Goal: Task Accomplishment & Management: Complete application form

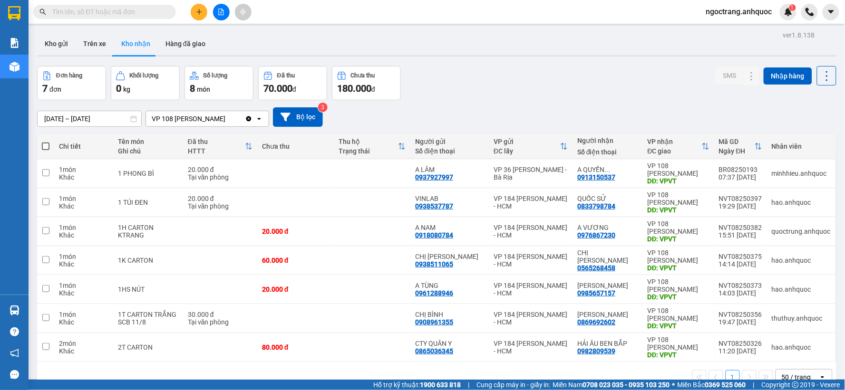
click at [204, 16] on button at bounding box center [199, 12] width 17 height 17
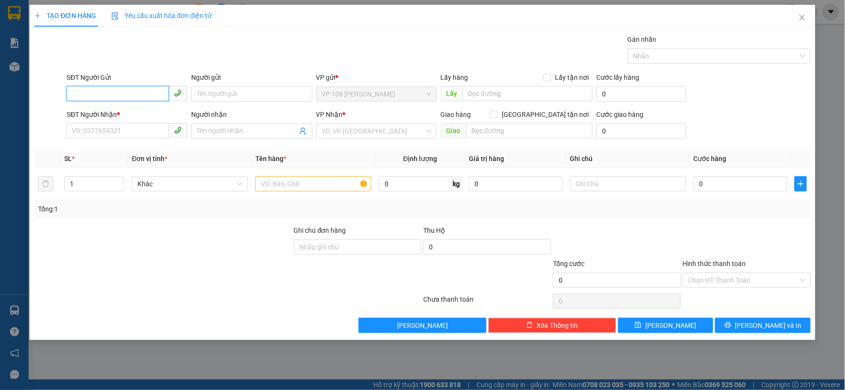
click at [133, 96] on input "SĐT Người Gửi" at bounding box center [118, 93] width 102 height 15
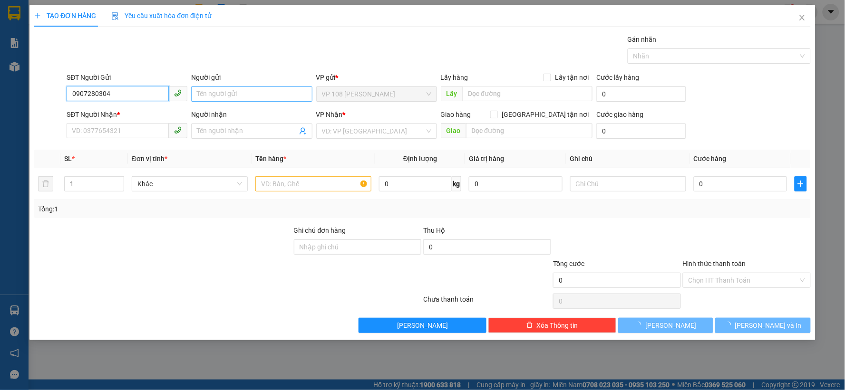
type input "0907280304"
click at [214, 95] on input "Người gửi" at bounding box center [251, 94] width 121 height 15
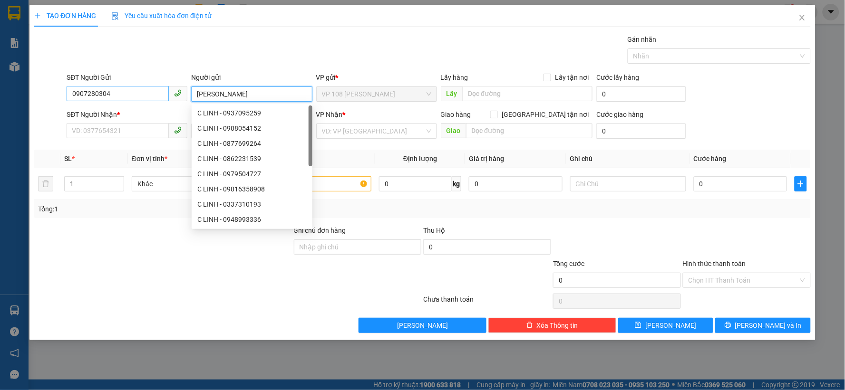
type input "[PERSON_NAME]"
click at [146, 95] on input "0907280304" at bounding box center [118, 93] width 102 height 15
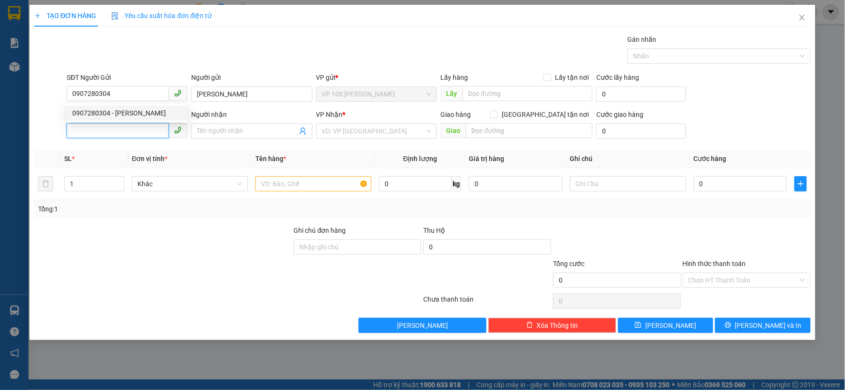
click at [144, 132] on input "SĐT Người Nhận *" at bounding box center [118, 130] width 102 height 15
click at [102, 150] on div "0903956563 - CHÚ LÂM" at bounding box center [126, 150] width 109 height 10
type input "0903956563"
type input "CHÚ LÂM"
type input "VP NVT"
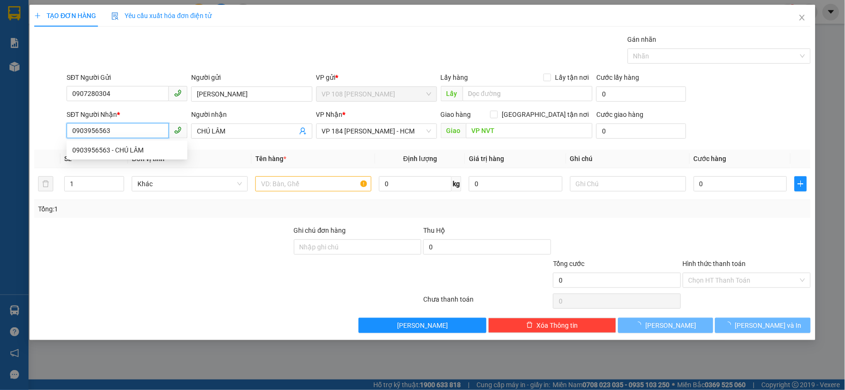
type input "20.000"
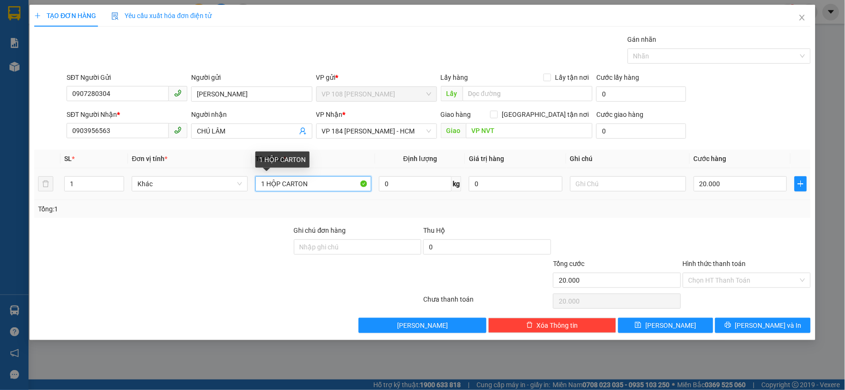
drag, startPoint x: 320, startPoint y: 188, endPoint x: 265, endPoint y: 190, distance: 54.7
click at [265, 190] on input "1 HỘP CARTON" at bounding box center [313, 183] width 116 height 15
type input "1 HS NÂU"
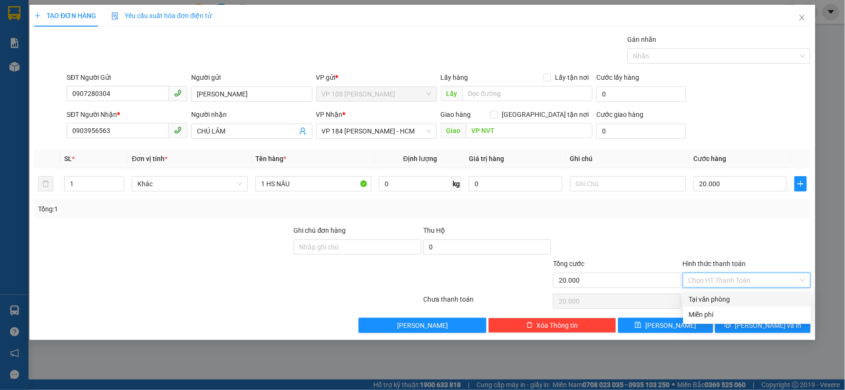
click at [707, 281] on input "Hình thức thanh toán" at bounding box center [743, 280] width 110 height 14
click at [710, 300] on div "Tại văn phòng" at bounding box center [747, 299] width 116 height 10
type input "0"
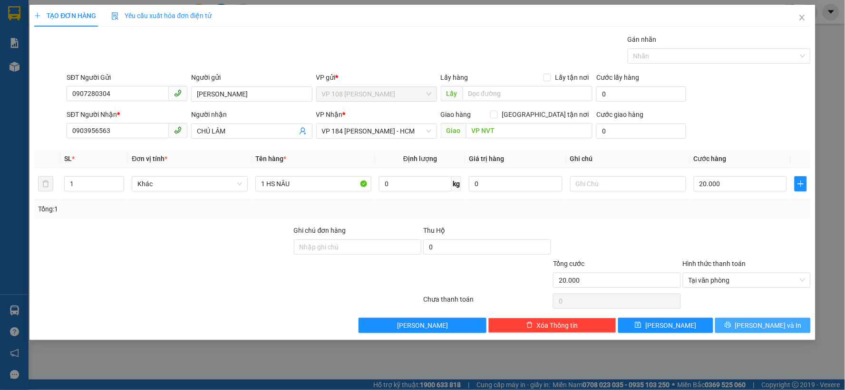
click at [731, 327] on icon "printer" at bounding box center [728, 325] width 6 height 6
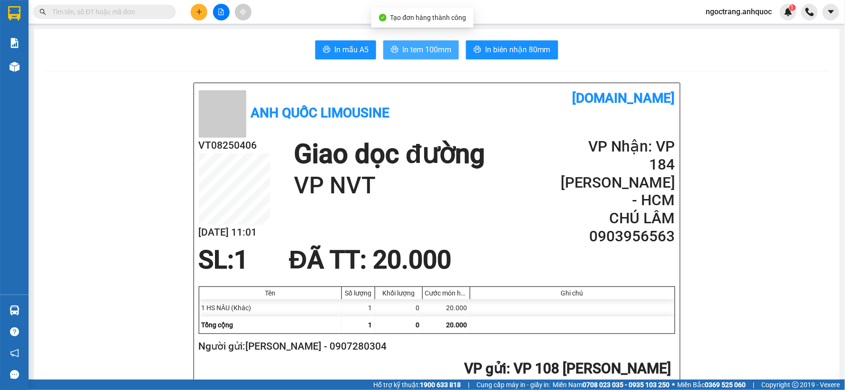
click at [417, 51] on span "In tem 100mm" at bounding box center [426, 50] width 49 height 12
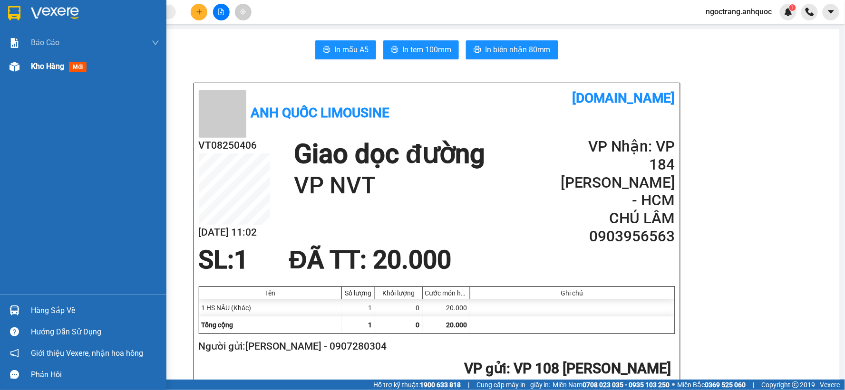
click at [60, 68] on span "Kho hàng" at bounding box center [47, 66] width 33 height 9
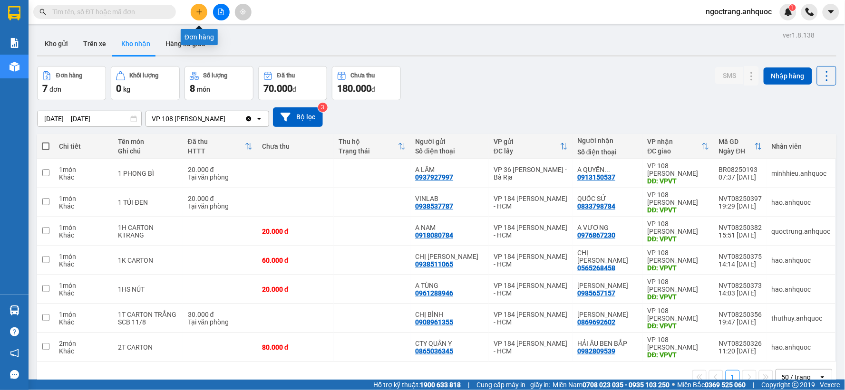
click at [201, 12] on icon "plus" at bounding box center [198, 11] width 5 height 0
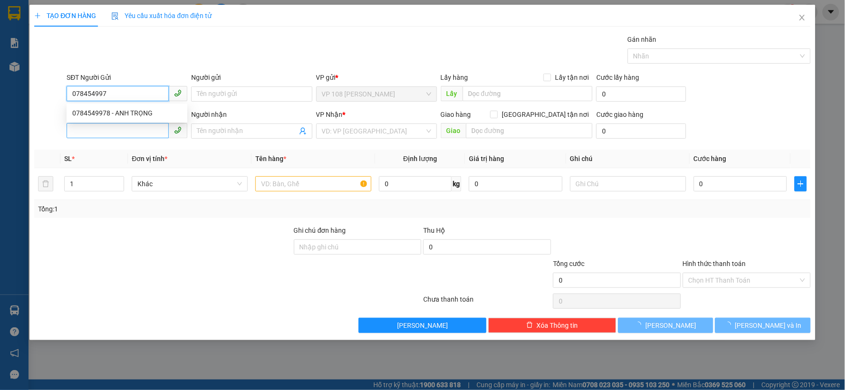
type input "0784549978"
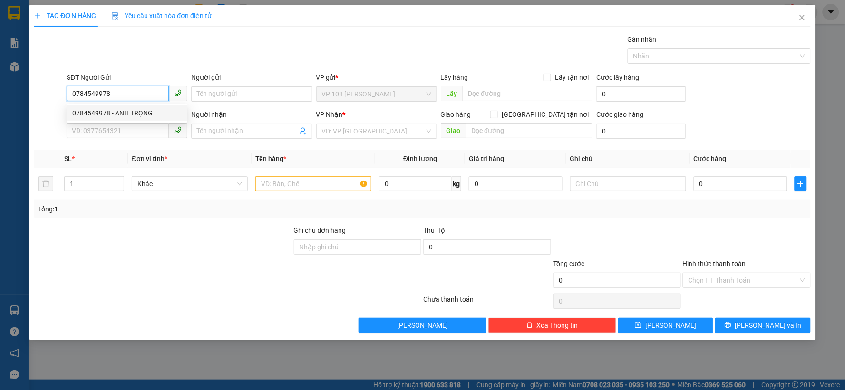
click at [127, 108] on div "0784549978 - ANH TRỌNG" at bounding box center [126, 113] width 109 height 10
type input "ANH TRỌNG"
type input "0899863839"
type input "C YẾN"
type input "VPNVT"
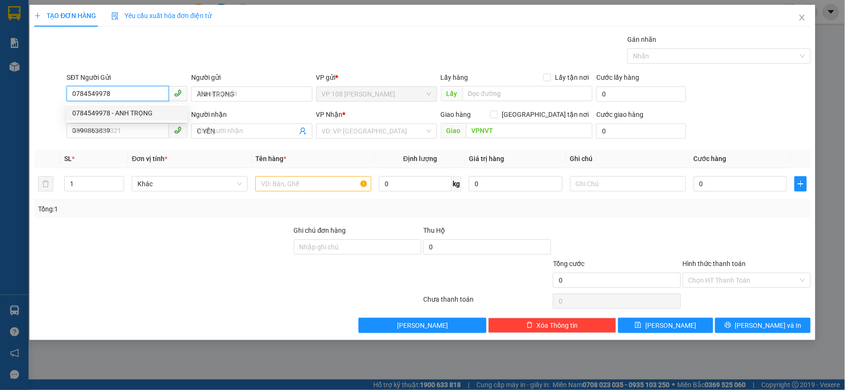
type input "50.000"
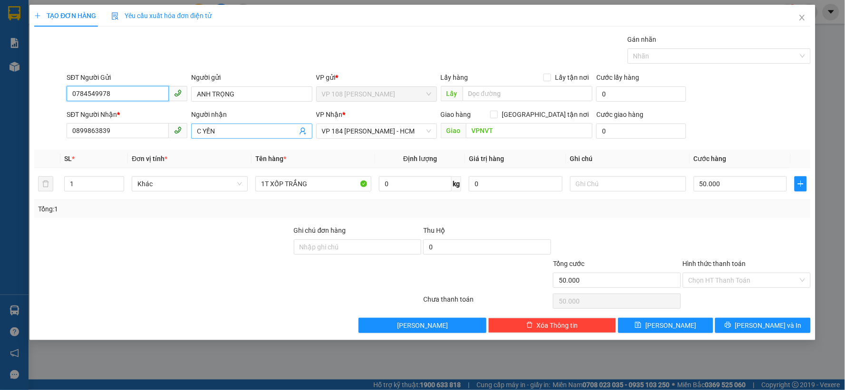
type input "0784549978"
click at [231, 131] on input "C YẾN" at bounding box center [247, 131] width 100 height 10
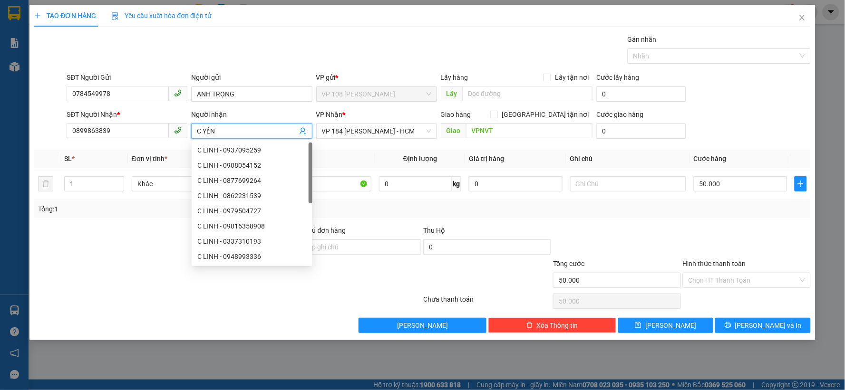
click at [231, 131] on input "C YẾN" at bounding box center [247, 131] width 100 height 10
click at [141, 129] on input "0899863839" at bounding box center [118, 130] width 102 height 15
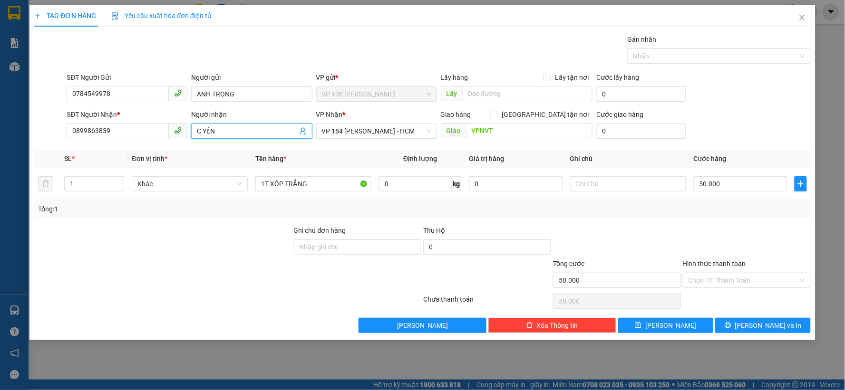
drag, startPoint x: 227, startPoint y: 127, endPoint x: 193, endPoint y: 128, distance: 34.2
click at [195, 127] on span "C YẾN" at bounding box center [251, 131] width 121 height 15
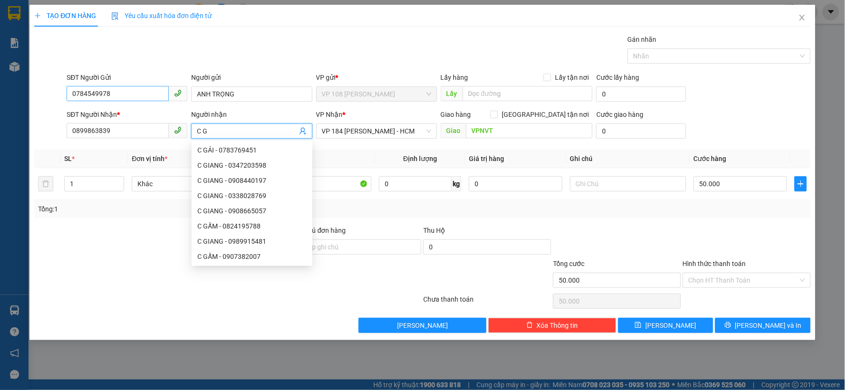
type input "C G"
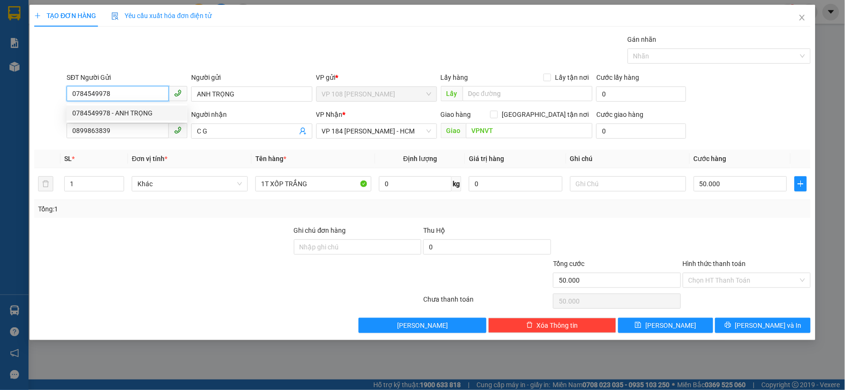
drag, startPoint x: 129, startPoint y: 92, endPoint x: 62, endPoint y: 92, distance: 67.0
click at [62, 92] on div "SĐT Người Gửi 0784549978 Người gửi ANH TRỌNG VP gửi * VP 108 [PERSON_NAME] Tàu …" at bounding box center [422, 88] width 778 height 33
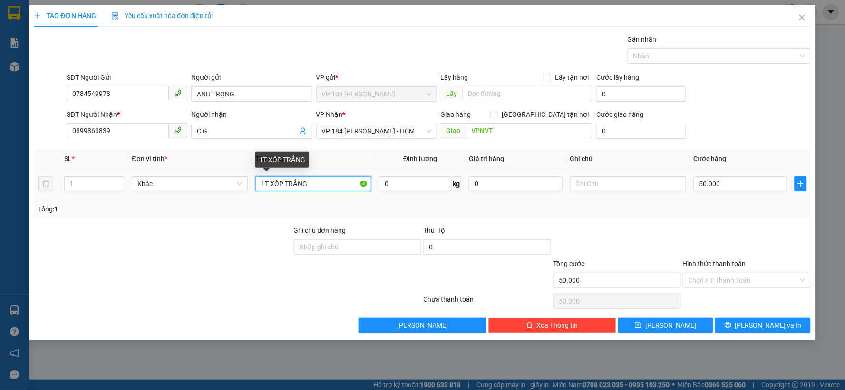
drag, startPoint x: 318, startPoint y: 187, endPoint x: 286, endPoint y: 192, distance: 32.2
click at [286, 192] on input "1T XỐP TRẮNG" at bounding box center [313, 183] width 116 height 15
type input "1T XỐP VÀNG"
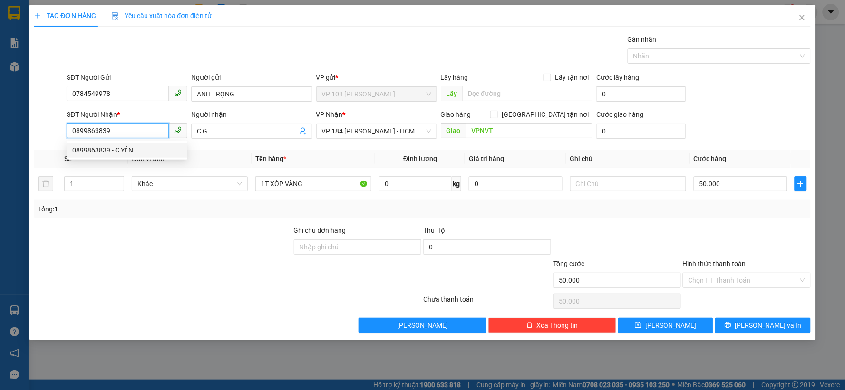
drag, startPoint x: 109, startPoint y: 129, endPoint x: 37, endPoint y: 129, distance: 72.7
click at [37, 129] on div "SĐT Người Nhận * 0899863839 Người nhận C G VP Nhận * VP 184 [PERSON_NAME] - HCM…" at bounding box center [422, 125] width 778 height 33
click at [95, 150] on div "0339908846 - A GỪNG" at bounding box center [126, 150] width 109 height 10
type input "0339908846"
type input "A GỪNG"
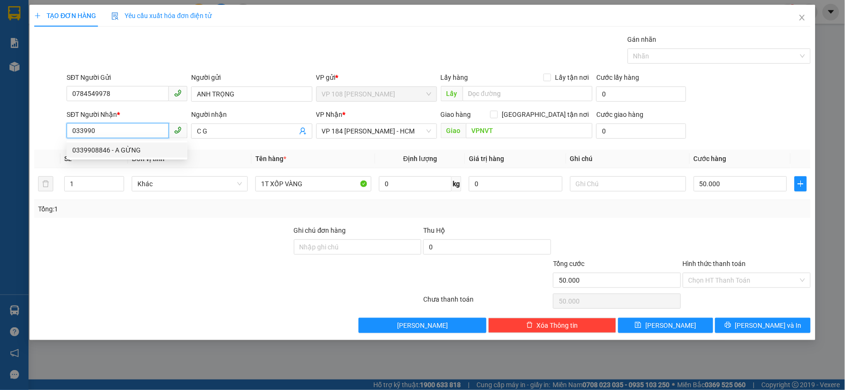
type input "VP NVT"
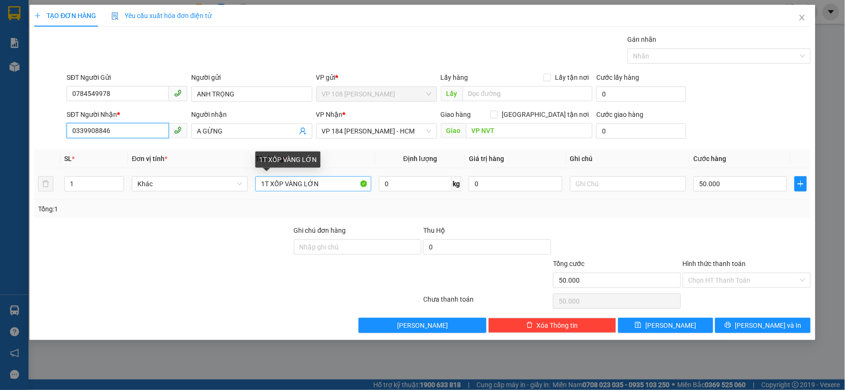
type input "0339908846"
drag, startPoint x: 304, startPoint y: 182, endPoint x: 383, endPoint y: 182, distance: 78.9
click at [383, 182] on tr "1 Khác 1T XỐP VÀNG LỚN 0 kg 0 50.000" at bounding box center [422, 184] width 776 height 32
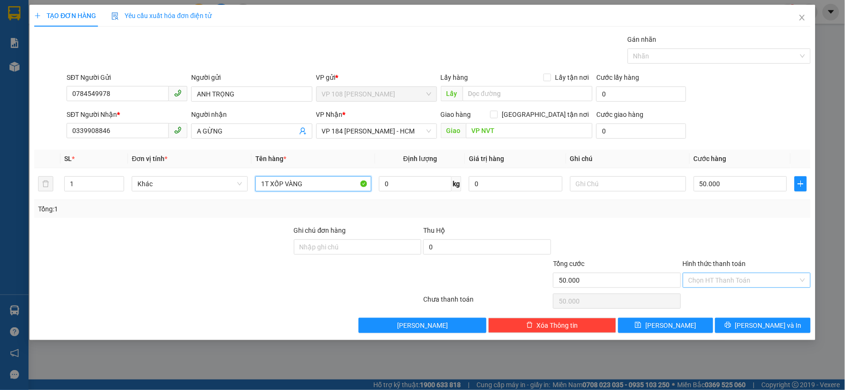
type input "1T XỐP VÀNG"
click at [725, 279] on input "Hình thức thanh toán" at bounding box center [743, 280] width 110 height 14
click at [752, 331] on button "[PERSON_NAME] và In" at bounding box center [763, 325] width 96 height 15
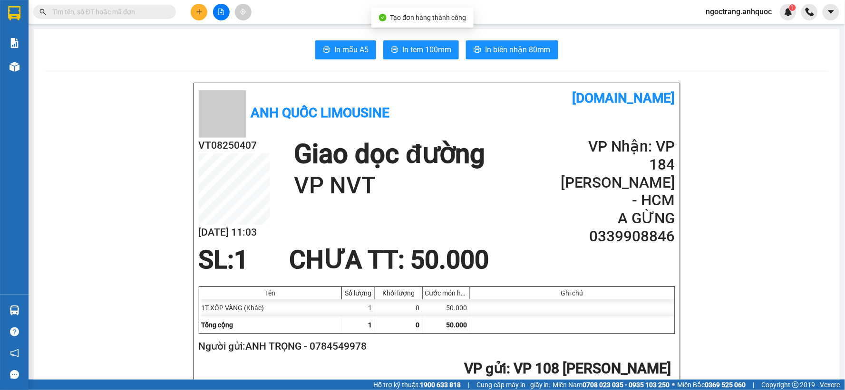
click at [430, 55] on span "In tem 100mm" at bounding box center [426, 50] width 49 height 12
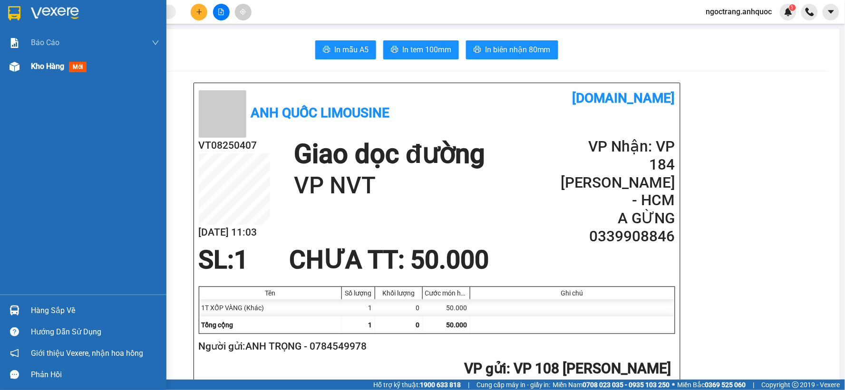
click at [51, 64] on span "Kho hàng" at bounding box center [47, 66] width 33 height 9
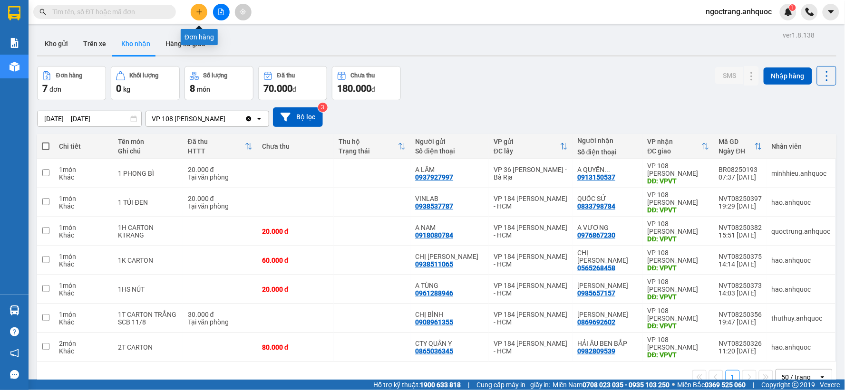
click at [197, 11] on icon "plus" at bounding box center [199, 12] width 7 height 7
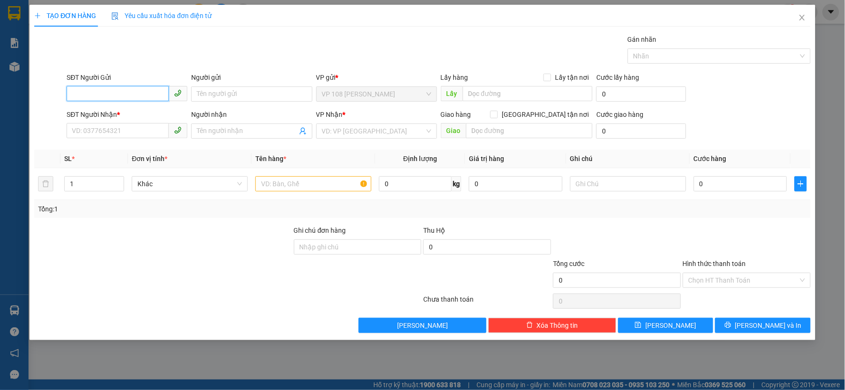
click at [139, 93] on input "SĐT Người Gửi" at bounding box center [118, 93] width 102 height 15
type input "0909242478"
click at [126, 111] on div "0909242478 - CÔ NGUYỆT" at bounding box center [126, 113] width 109 height 10
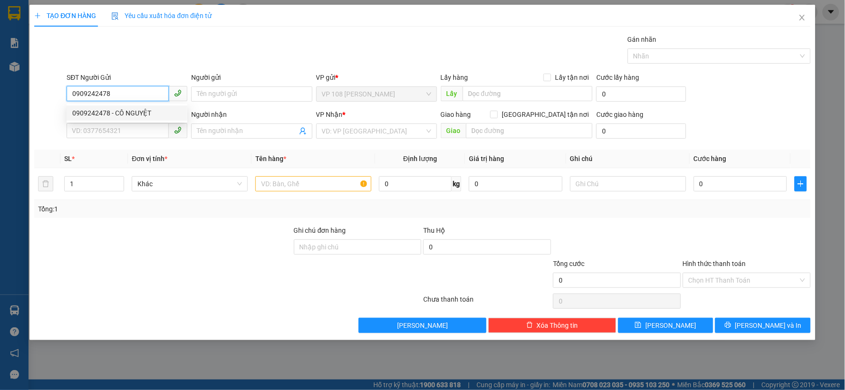
type input "CÔ NGUYỆT"
type input "0961597878"
type input "VPSG"
type input "40.000"
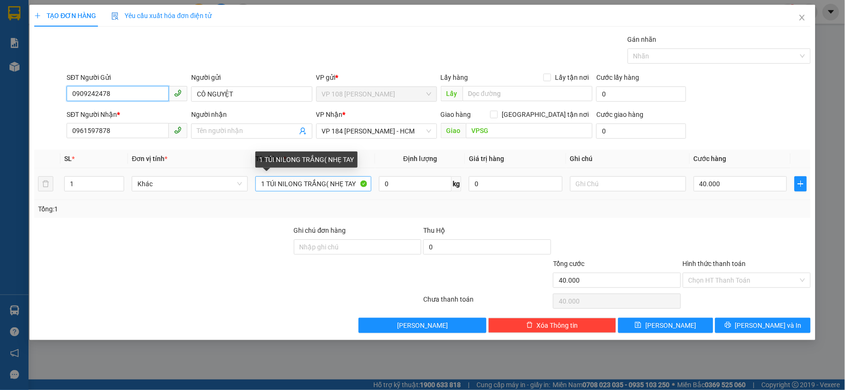
type input "0909242478"
drag, startPoint x: 268, startPoint y: 184, endPoint x: 368, endPoint y: 179, distance: 100.0
click at [368, 179] on input "1 TÚI NILONG TRẮNG( NHẸ TAY" at bounding box center [313, 183] width 116 height 15
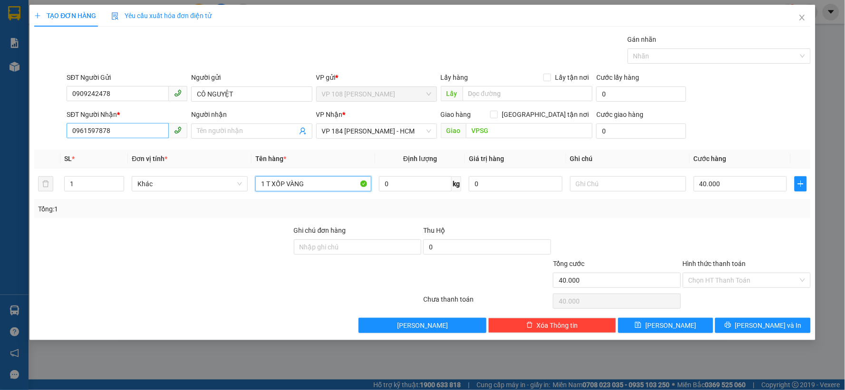
type input "1 T XỐP VÀNG"
click at [145, 130] on input "0961597878" at bounding box center [118, 130] width 102 height 15
click at [245, 132] on input "Người nhận" at bounding box center [247, 131] width 100 height 10
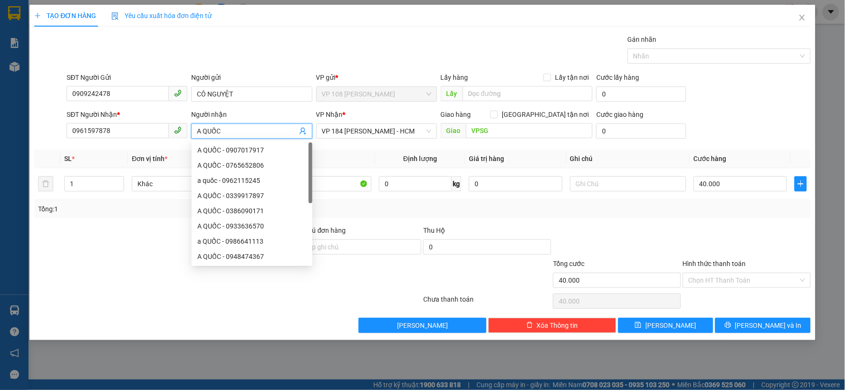
type input "A QUỐC"
click at [776, 116] on div "SĐT Người Nhận * 0961597878 Người nhận A QUỐC VP Nhận * VP 184 [PERSON_NAME] - …" at bounding box center [438, 125] width 747 height 33
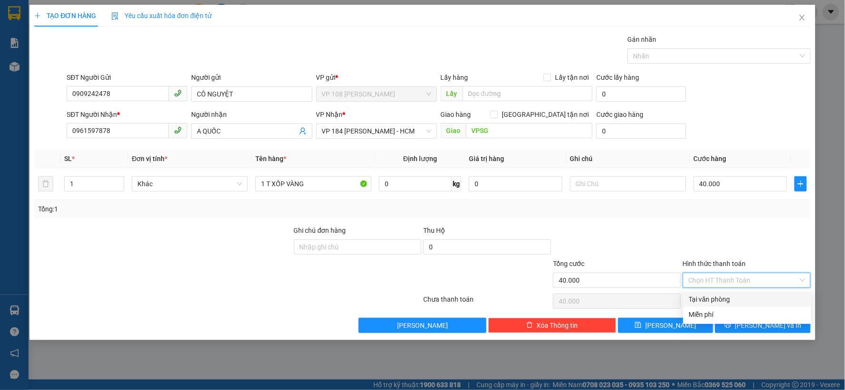
click at [746, 283] on input "Hình thức thanh toán" at bounding box center [743, 280] width 110 height 14
click at [729, 300] on div "Tại văn phòng" at bounding box center [747, 299] width 116 height 10
type input "0"
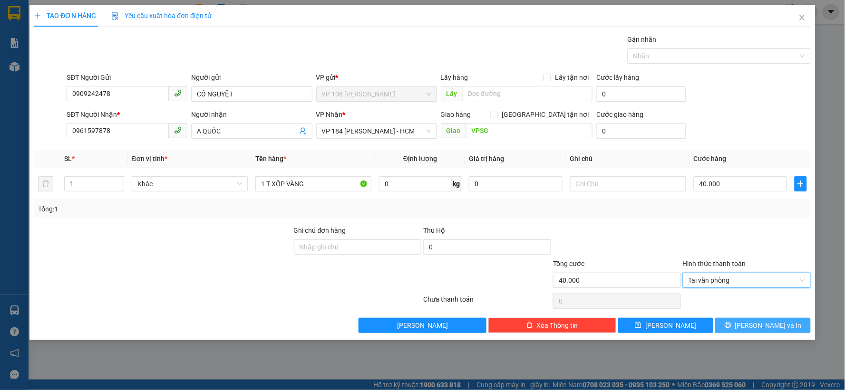
click at [743, 327] on button "[PERSON_NAME] và In" at bounding box center [763, 325] width 96 height 15
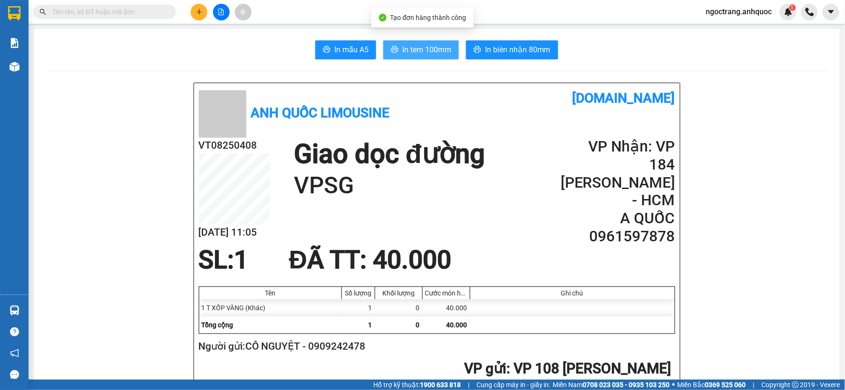
click at [410, 50] on span "In tem 100mm" at bounding box center [426, 50] width 49 height 12
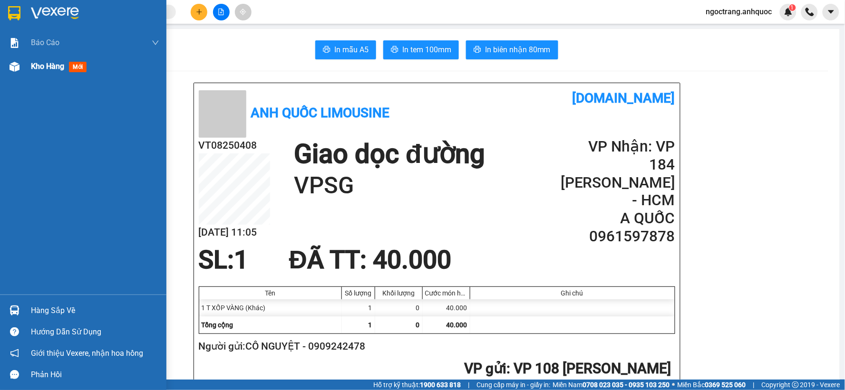
click at [39, 66] on span "Kho hàng" at bounding box center [47, 66] width 33 height 9
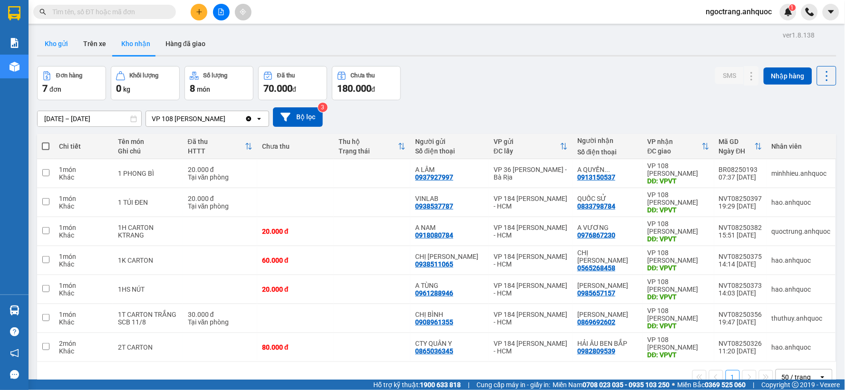
click at [61, 40] on button "Kho gửi" at bounding box center [56, 43] width 39 height 23
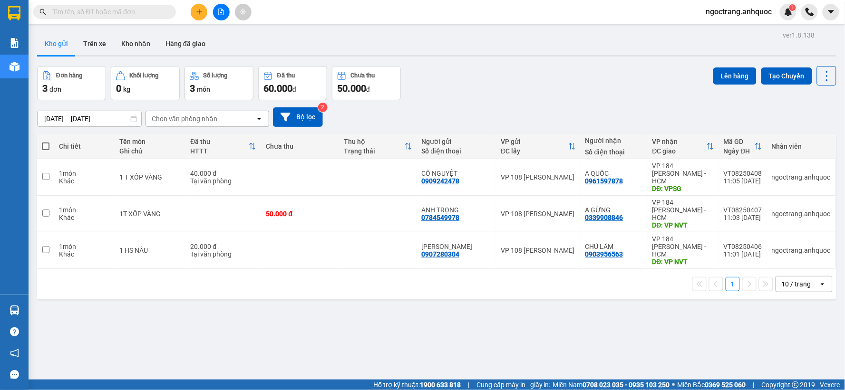
click at [45, 146] on span at bounding box center [46, 147] width 8 height 8
click at [46, 142] on input "checkbox" at bounding box center [46, 142] width 0 height 0
checkbox input "true"
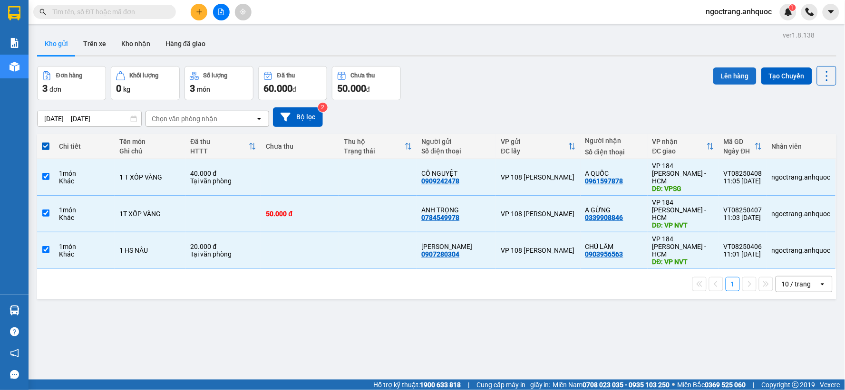
click at [729, 77] on button "Lên hàng" at bounding box center [734, 76] width 43 height 17
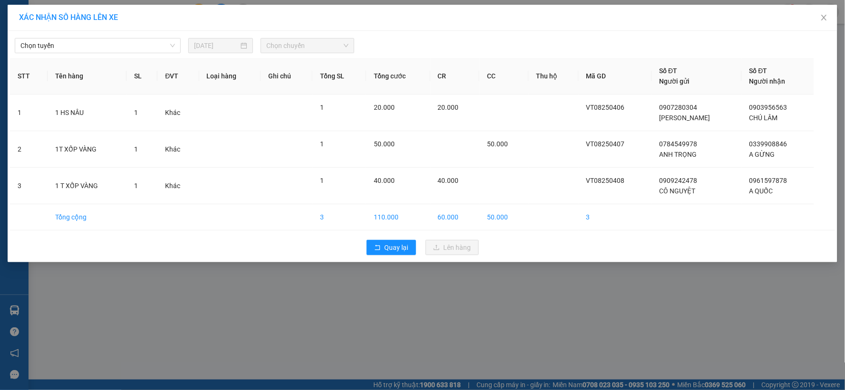
click at [136, 36] on div "Chọn tuyến [DATE] Chọn chuyến" at bounding box center [422, 43] width 825 height 20
click at [123, 43] on span "Chọn tuyến" at bounding box center [97, 46] width 155 height 14
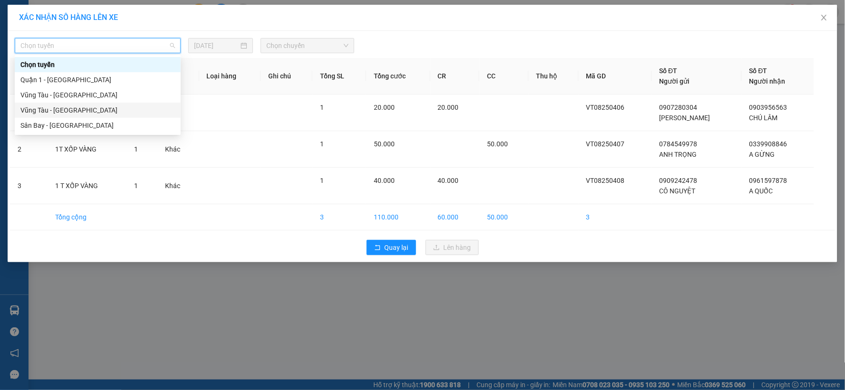
click at [62, 106] on div "Vũng Tàu - [GEOGRAPHIC_DATA]" at bounding box center [97, 110] width 155 height 10
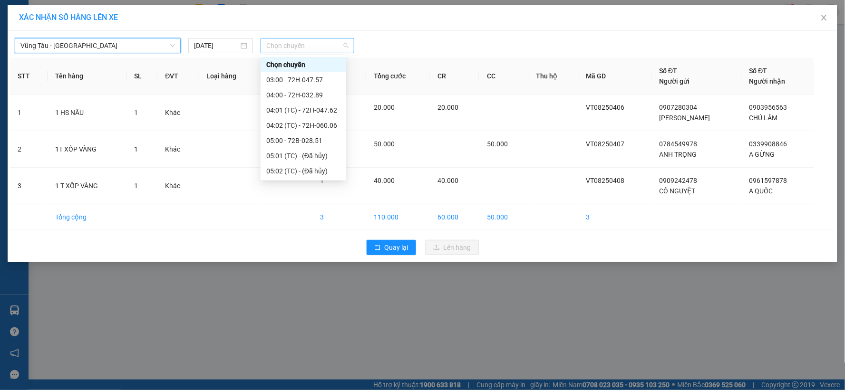
click at [288, 47] on span "Chọn chuyến" at bounding box center [307, 46] width 82 height 14
type input "12"
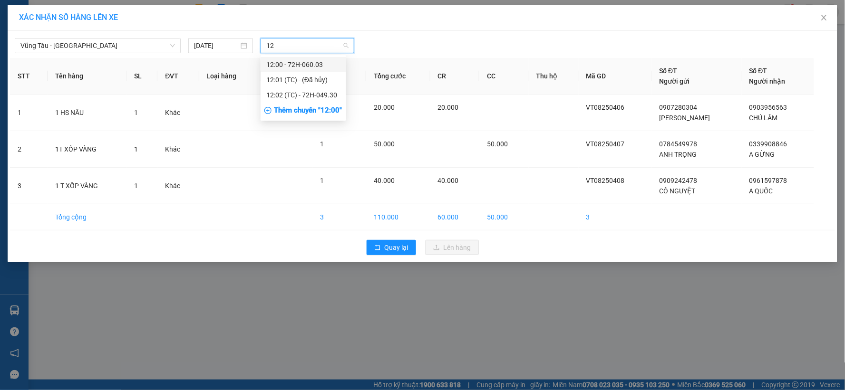
click at [287, 62] on div "12:00 - 72H-060.03" at bounding box center [303, 64] width 74 height 10
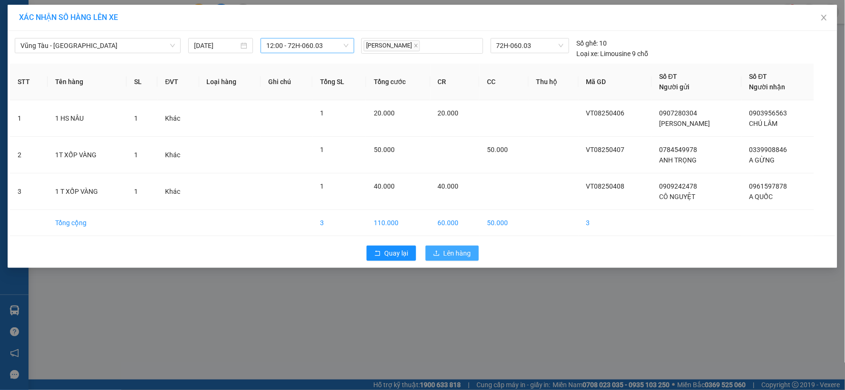
click at [462, 259] on button "Lên hàng" at bounding box center [452, 253] width 53 height 15
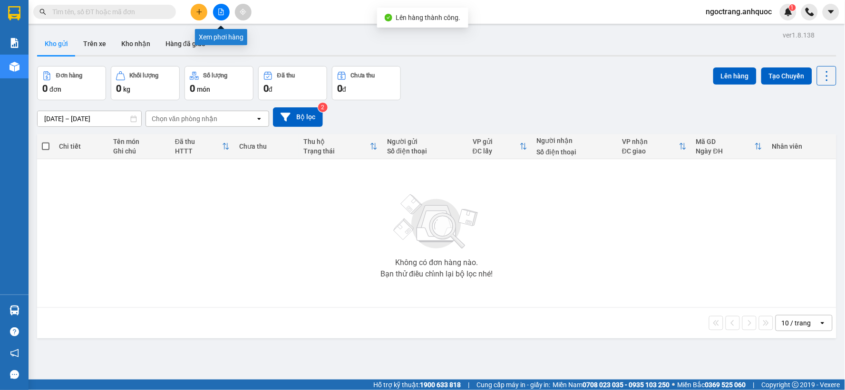
click at [223, 11] on icon "file-add" at bounding box center [221, 12] width 7 height 7
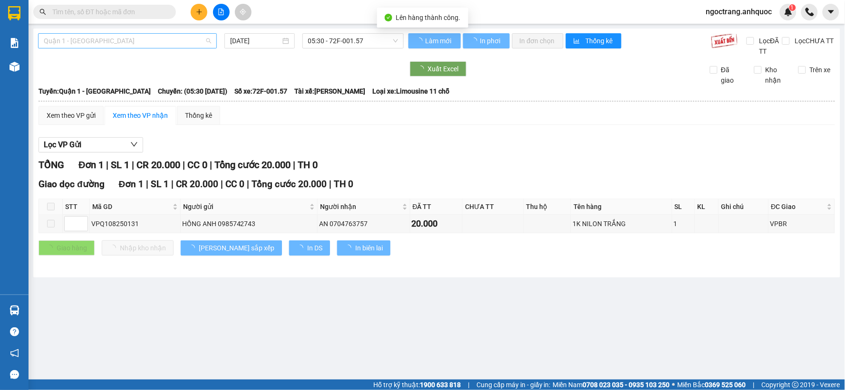
click at [126, 47] on span "Quận 1 - [GEOGRAPHIC_DATA]" at bounding box center [127, 41] width 167 height 14
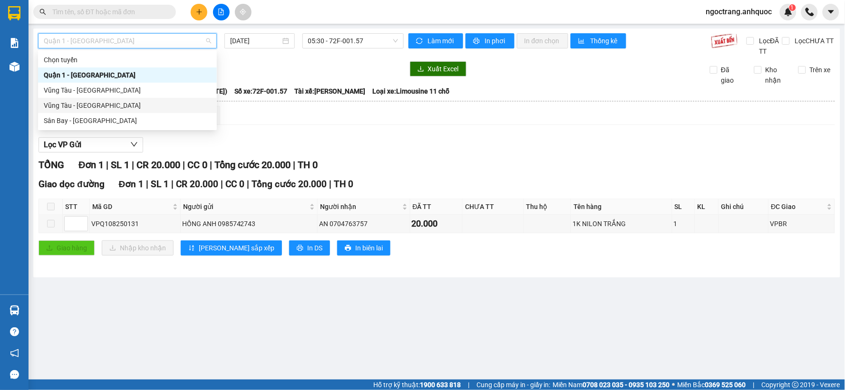
click at [99, 110] on div "Vũng Tàu - [GEOGRAPHIC_DATA]" at bounding box center [127, 105] width 167 height 10
type input "[DATE]"
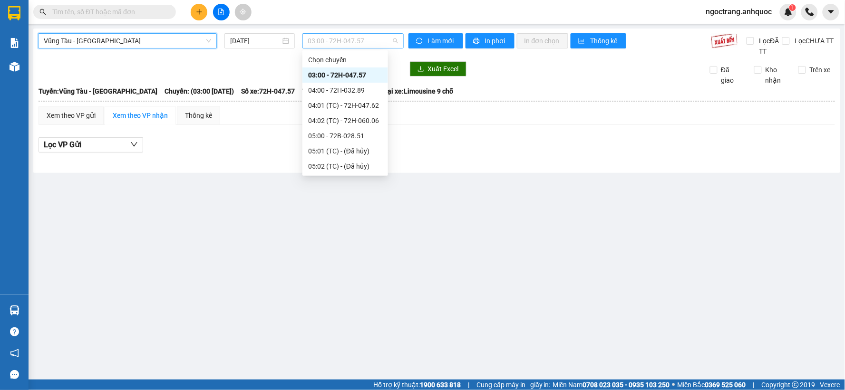
click at [358, 45] on span "03:00 - 72H-047.57" at bounding box center [353, 41] width 90 height 14
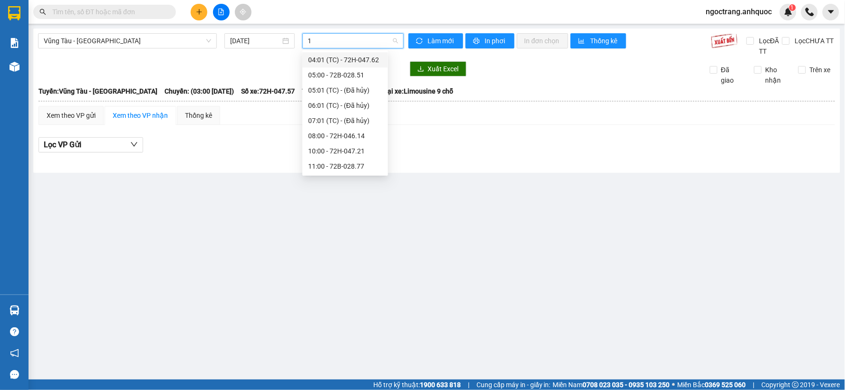
type input "12"
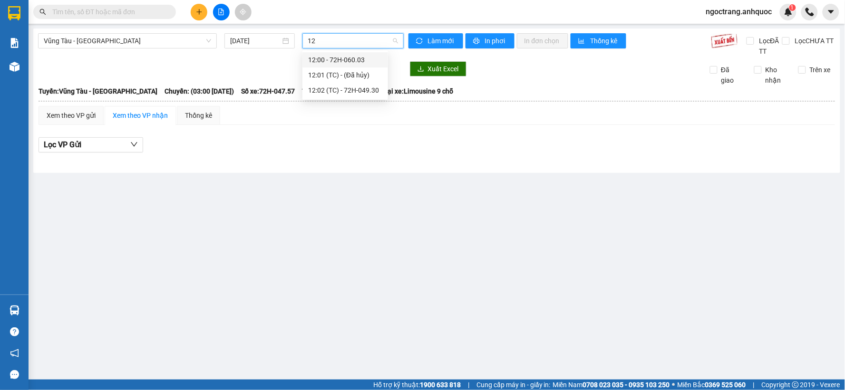
click at [347, 58] on div "12:00 - 72H-060.03" at bounding box center [345, 60] width 74 height 10
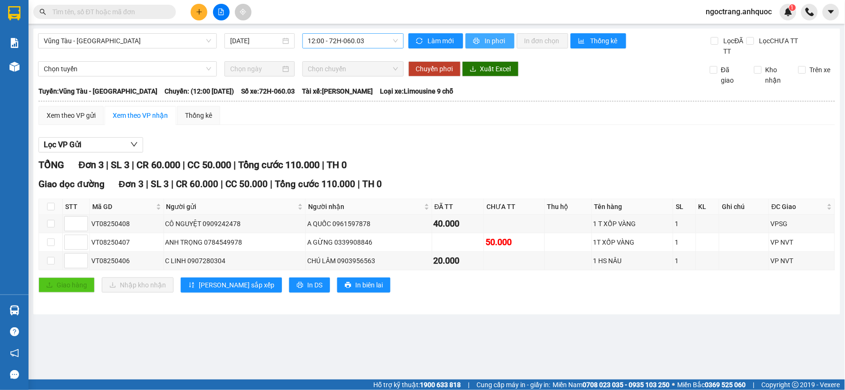
click at [485, 43] on span "In phơi" at bounding box center [496, 41] width 22 height 10
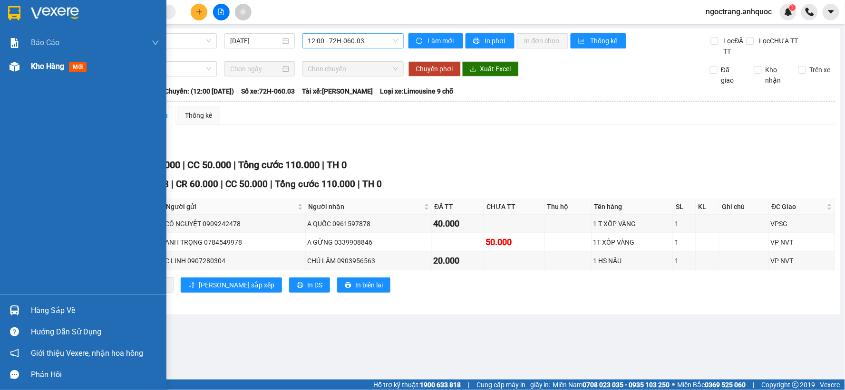
click at [49, 62] on span "Kho hàng" at bounding box center [47, 66] width 33 height 9
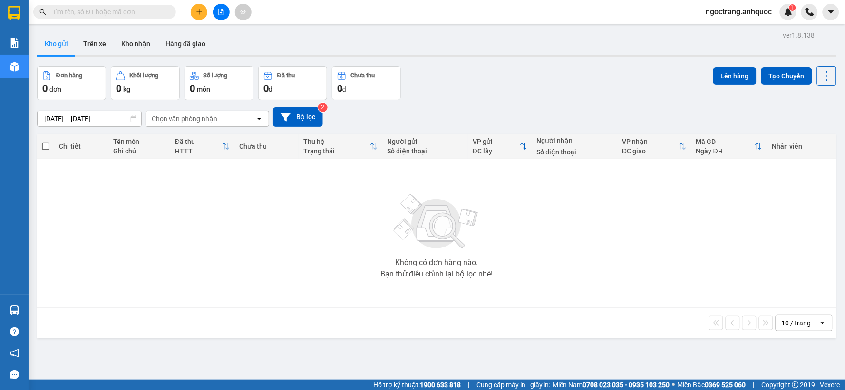
click at [200, 11] on icon "plus" at bounding box center [199, 12] width 7 height 7
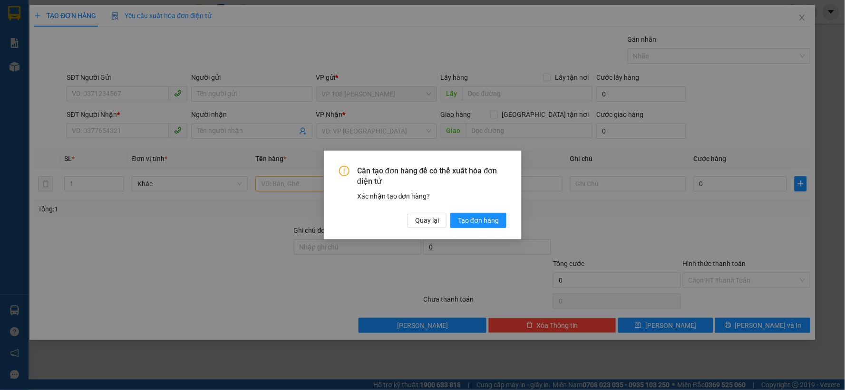
click at [428, 221] on div "Cần tạo đơn hàng để có thể xuất hóa đơn điện tử Xác nhận tạo đơn hàng? Quay lại…" at bounding box center [422, 195] width 845 height 390
click at [427, 221] on span "Quay lại" at bounding box center [427, 220] width 24 height 10
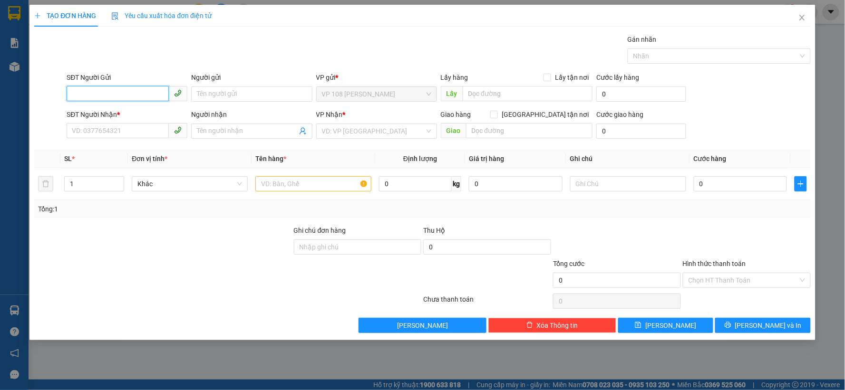
click at [151, 94] on input "SĐT Người Gửi" at bounding box center [118, 93] width 102 height 15
type input "0938016616"
click at [124, 113] on div "0938016616" at bounding box center [126, 113] width 109 height 10
type input "0364818088"
type input "LINH CHI"
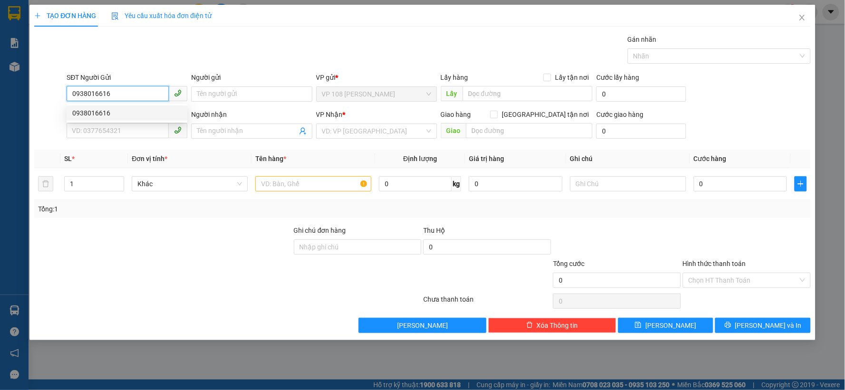
type input "VINCOM QUẬN 2"
type input "40.000"
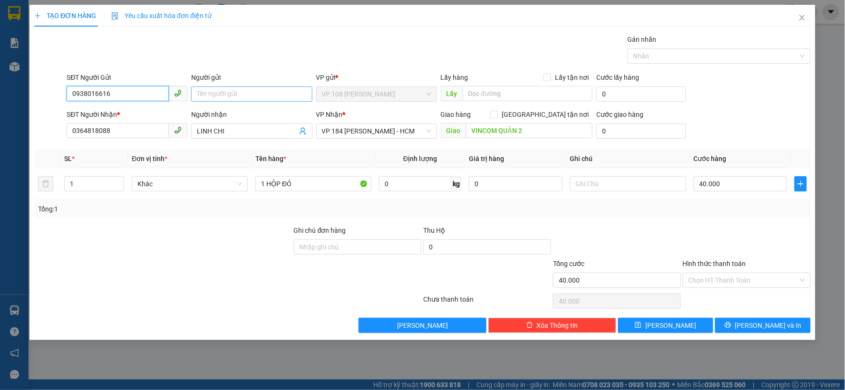
type input "0938016616"
click at [217, 95] on input "Người gửi" at bounding box center [251, 94] width 121 height 15
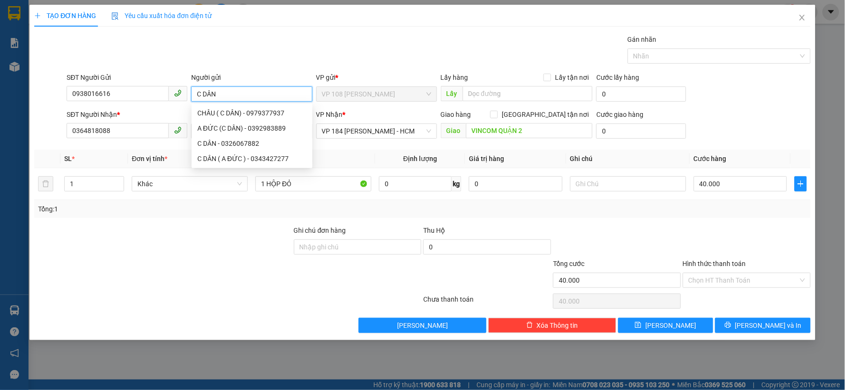
type input "C DÂN"
click at [168, 238] on div at bounding box center [163, 241] width 260 height 33
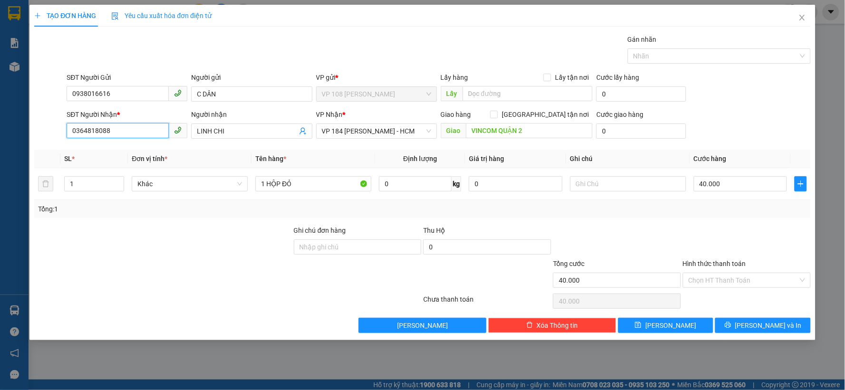
click at [133, 135] on input "0364818088" at bounding box center [118, 130] width 102 height 15
drag, startPoint x: 131, startPoint y: 135, endPoint x: 60, endPoint y: 135, distance: 70.4
click at [61, 135] on div "SĐT Người Nhận * 0364818088 Người nhận LINH CHI VP Nhận * VP 184 [PERSON_NAME] …" at bounding box center [422, 125] width 778 height 33
type input "0765214552"
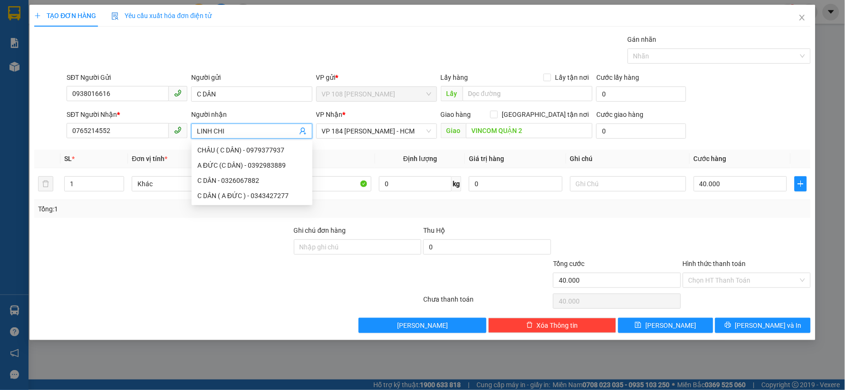
drag, startPoint x: 234, startPoint y: 133, endPoint x: 178, endPoint y: 135, distance: 56.1
click at [178, 135] on div "SĐT Người Nhận * 0765214552 Người nhận LINH CHI VP Nhận * VP 184 [PERSON_NAME] …" at bounding box center [438, 125] width 747 height 33
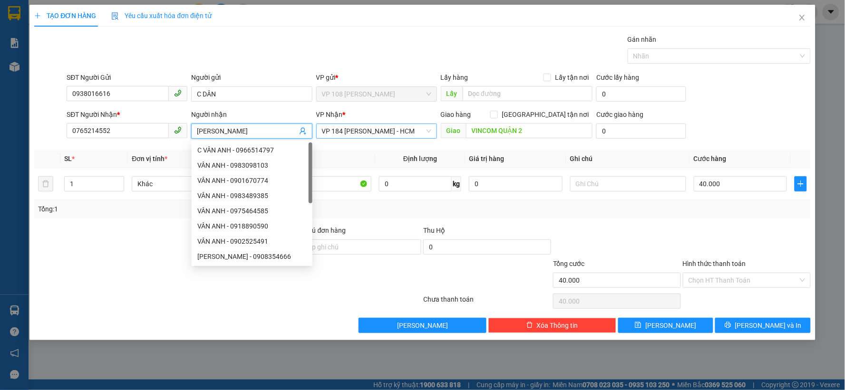
click at [404, 136] on span "VP 184 [PERSON_NAME] - HCM" at bounding box center [376, 131] width 109 height 14
type input "[PERSON_NAME]"
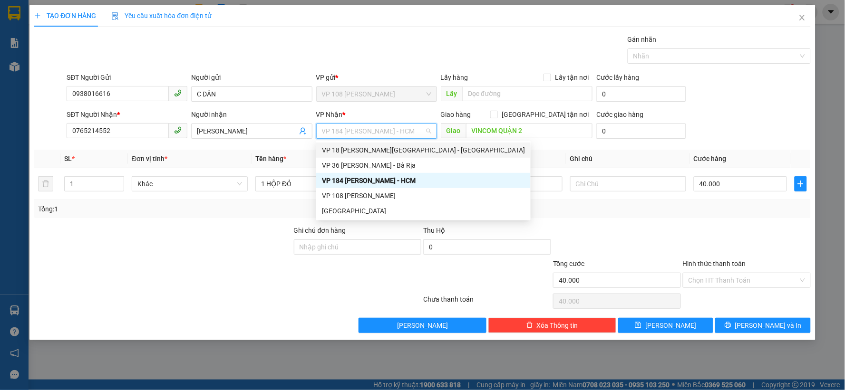
click at [391, 148] on div "VP 18 [PERSON_NAME][GEOGRAPHIC_DATA] - [GEOGRAPHIC_DATA]" at bounding box center [423, 150] width 203 height 10
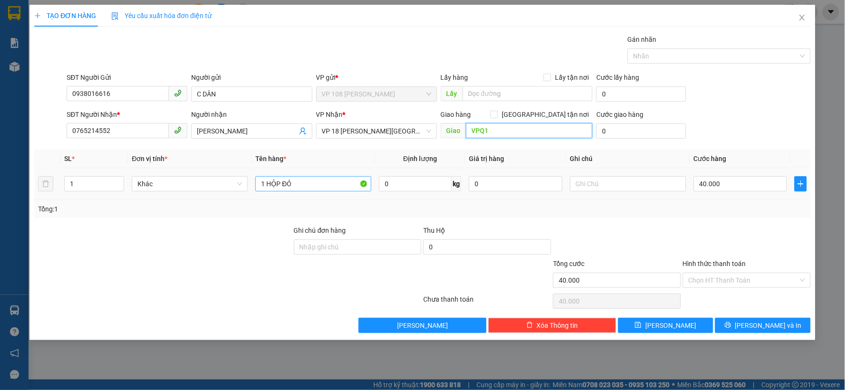
type input "VPQ1"
drag, startPoint x: 323, startPoint y: 183, endPoint x: 246, endPoint y: 186, distance: 77.6
click at [246, 186] on tr "1 Khác 1 HỘP ĐỎ 0 kg 0 40.000" at bounding box center [422, 184] width 776 height 32
type input "1T CARTON"
click at [742, 187] on input "40.000" at bounding box center [741, 183] width 94 height 15
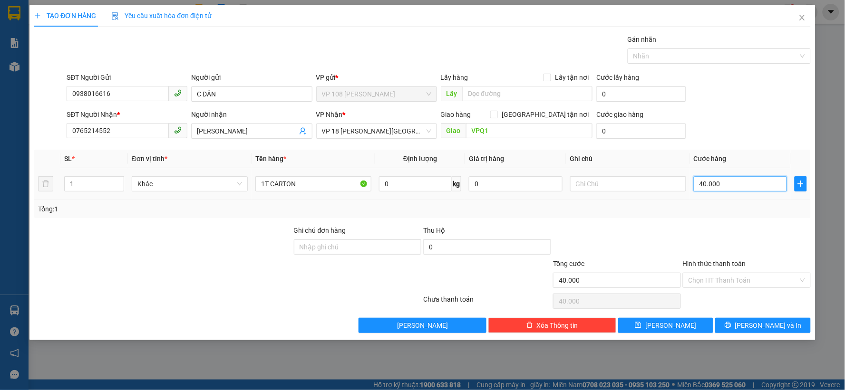
type input "5"
type input "50"
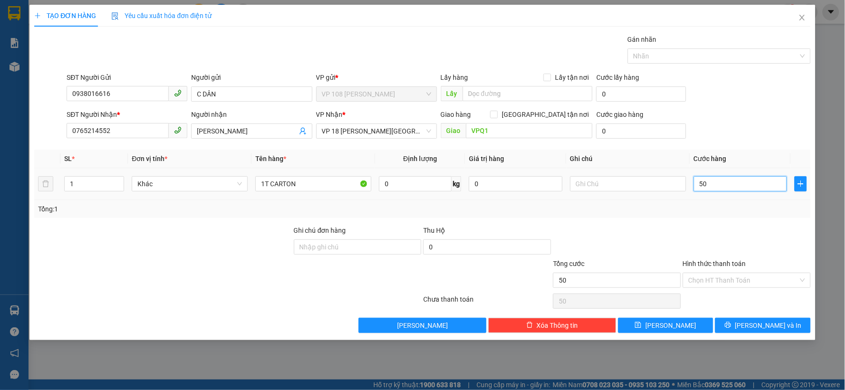
type input "500"
type input "5.000"
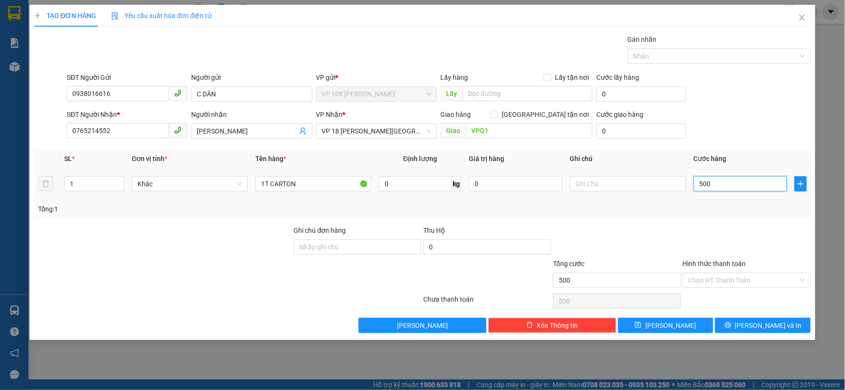
type input "5.000"
type input "50.000"
click at [699, 283] on input "Hình thức thanh toán" at bounding box center [743, 280] width 110 height 14
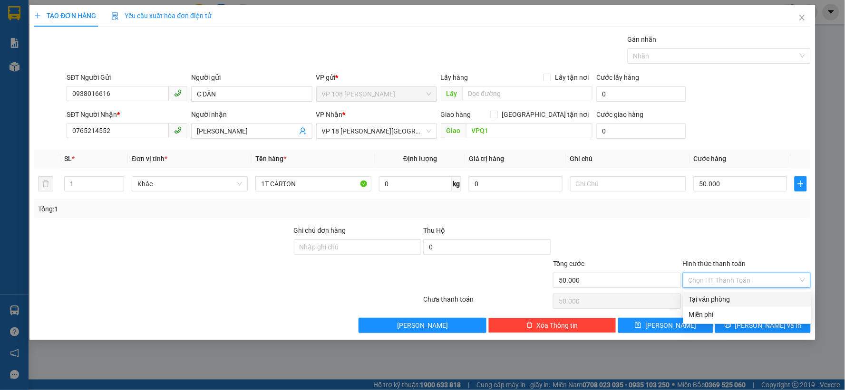
click at [705, 297] on div "Tại văn phòng" at bounding box center [747, 299] width 116 height 10
type input "0"
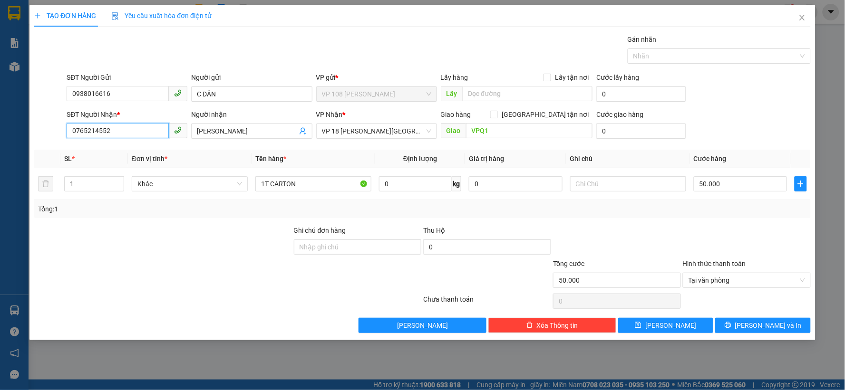
drag, startPoint x: 126, startPoint y: 126, endPoint x: 53, endPoint y: 129, distance: 73.7
click at [53, 129] on div "SĐT Người Nhận * 0765214552 0765214552 Người nhận VÂN ANH VP Nhận * VP 18 [PERS…" at bounding box center [422, 125] width 778 height 33
click at [754, 328] on button "[PERSON_NAME] và In" at bounding box center [763, 325] width 96 height 15
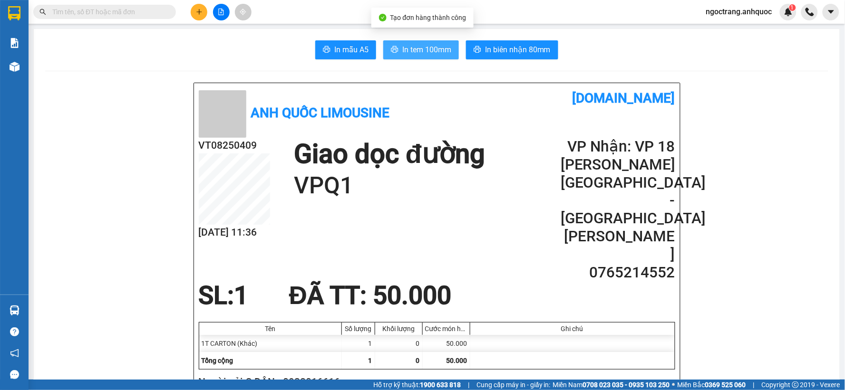
click at [424, 45] on span "In tem 100mm" at bounding box center [426, 50] width 49 height 12
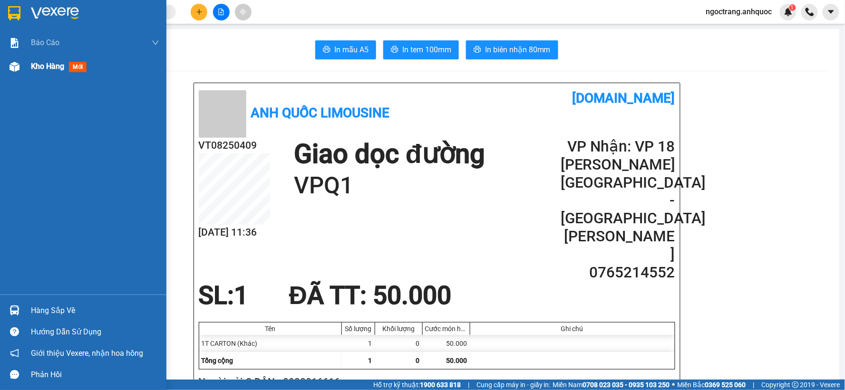
click at [50, 62] on span "Kho hàng" at bounding box center [47, 66] width 33 height 9
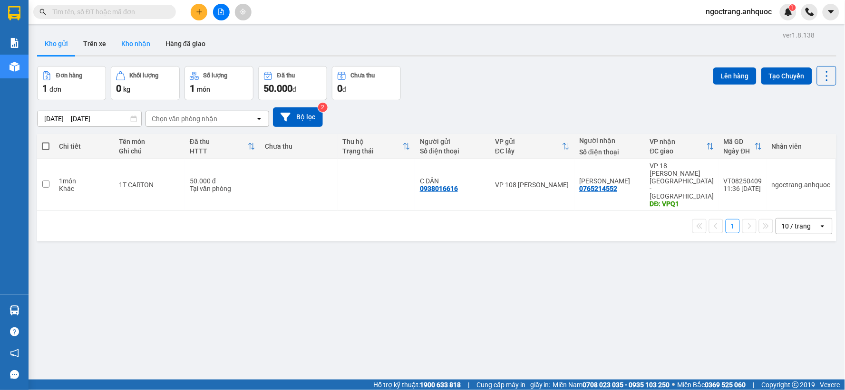
click at [132, 46] on button "Kho nhận" at bounding box center [136, 43] width 44 height 23
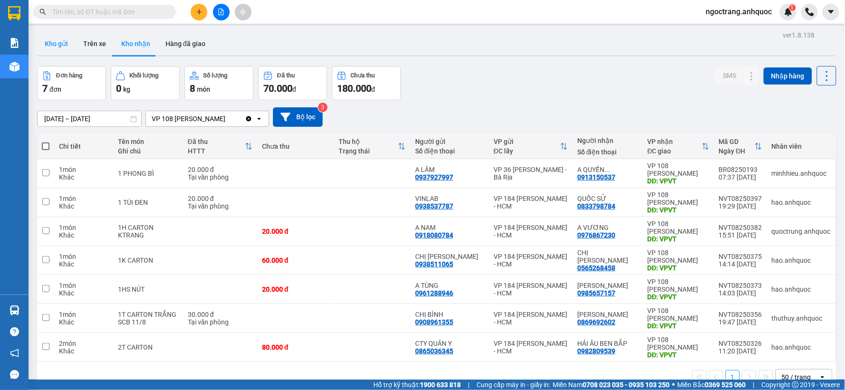
click at [56, 42] on button "Kho gửi" at bounding box center [56, 43] width 39 height 23
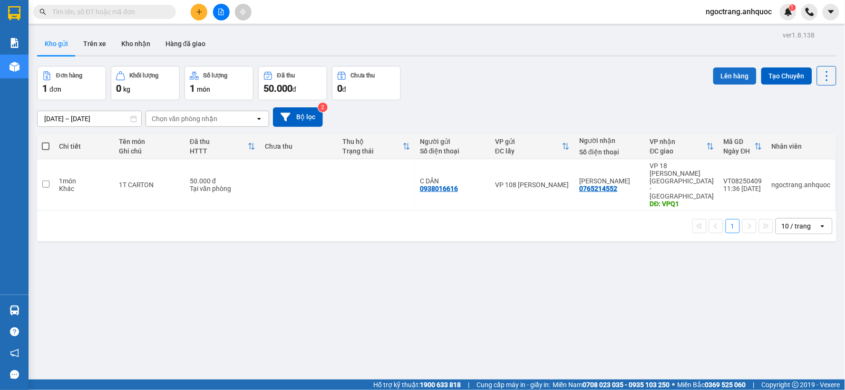
click at [50, 177] on td at bounding box center [45, 185] width 17 height 52
click at [46, 181] on input "checkbox" at bounding box center [45, 184] width 7 height 7
click at [721, 79] on button "Lên hàng" at bounding box center [734, 76] width 43 height 17
click at [42, 181] on input "checkbox" at bounding box center [45, 184] width 7 height 7
checkbox input "true"
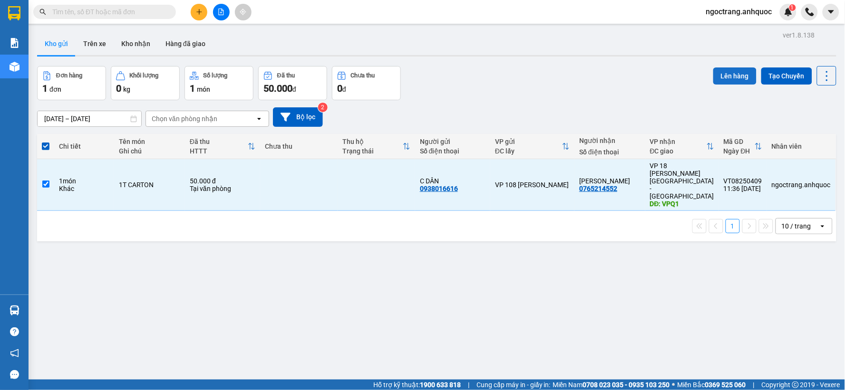
click at [723, 72] on button "Lên hàng" at bounding box center [734, 76] width 43 height 17
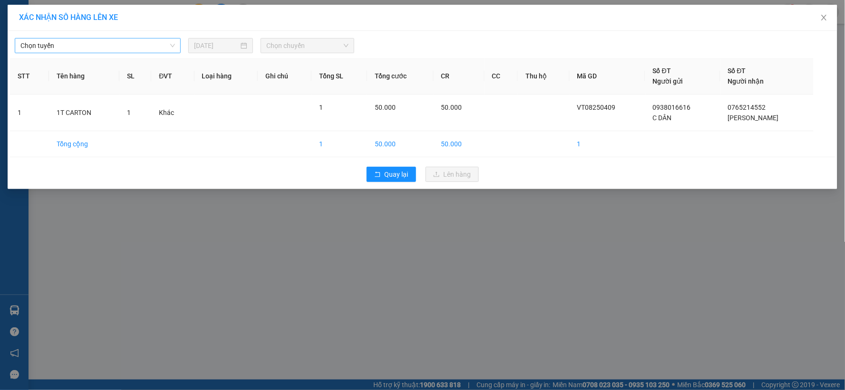
click at [151, 50] on span "Chọn tuyến" at bounding box center [97, 46] width 155 height 14
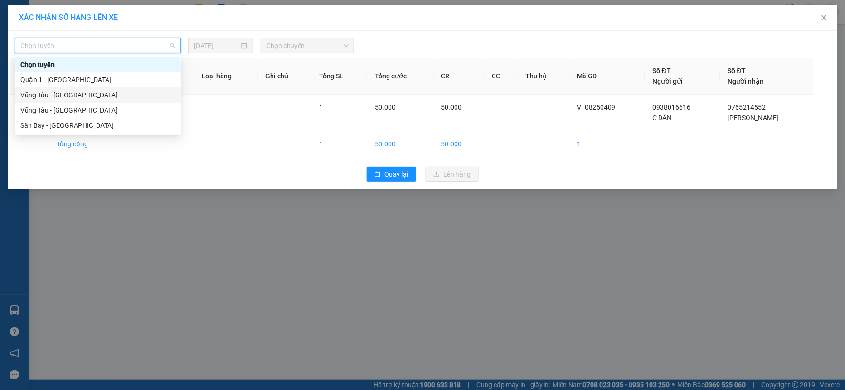
click at [108, 97] on div "Vũng Tàu - [GEOGRAPHIC_DATA]" at bounding box center [97, 95] width 155 height 10
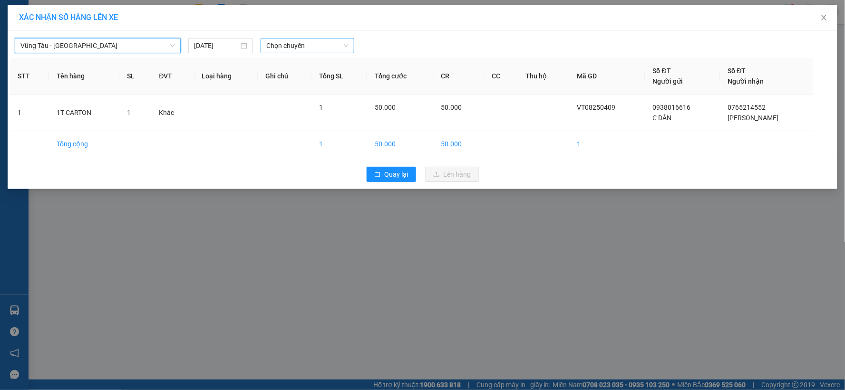
click at [315, 48] on span "Chọn chuyến" at bounding box center [307, 46] width 82 height 14
type input "1"
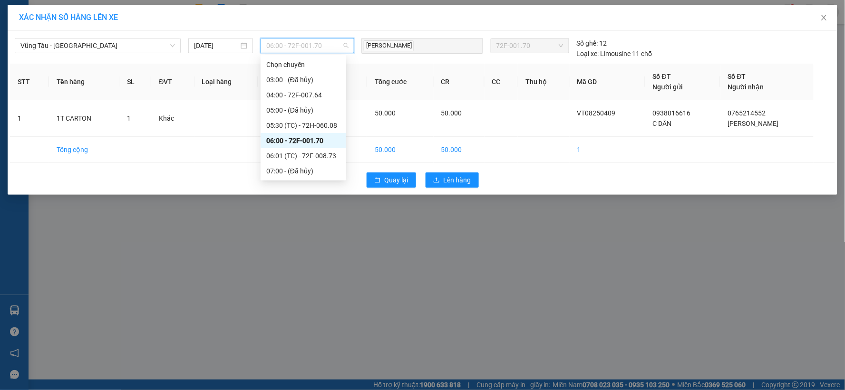
click at [315, 44] on span "06:00 - 72F-001.70" at bounding box center [307, 46] width 82 height 14
type input "1"
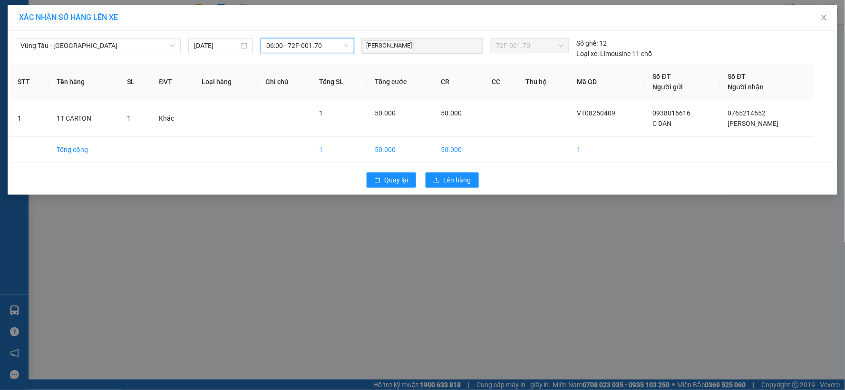
click at [320, 44] on span "06:00 - 72F-001.70" at bounding box center [307, 46] width 82 height 14
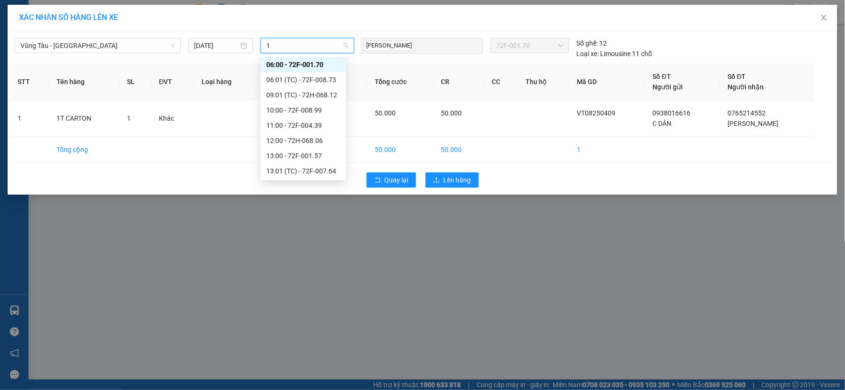
type input "13"
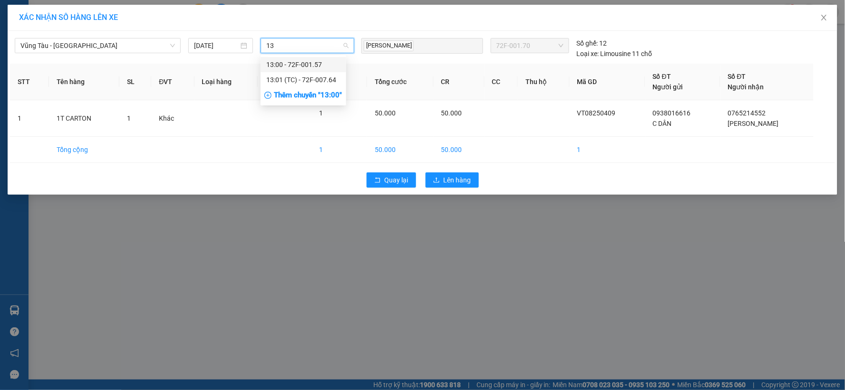
click at [290, 65] on div "13:00 - 72F-001.57" at bounding box center [303, 64] width 74 height 10
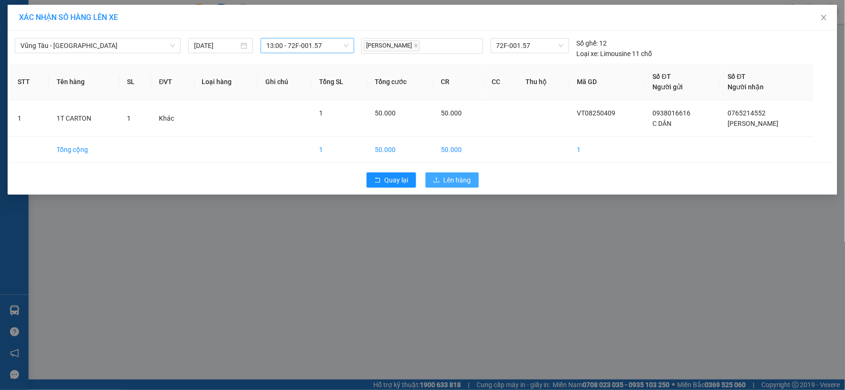
click at [452, 178] on span "Lên hàng" at bounding box center [458, 180] width 28 height 10
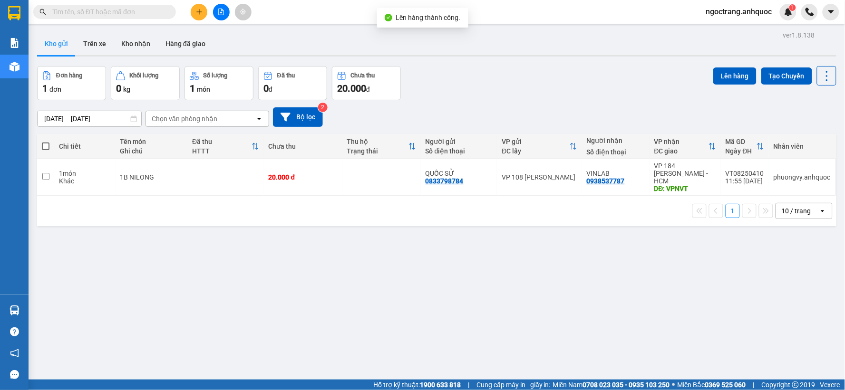
click at [48, 179] on td at bounding box center [45, 177] width 17 height 37
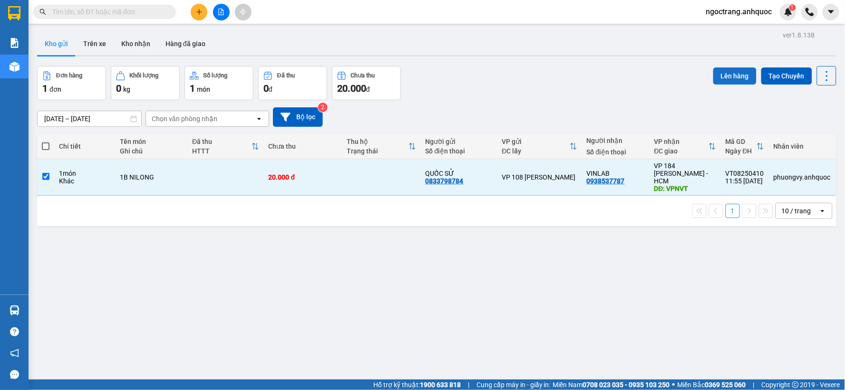
click at [716, 68] on button "Lên hàng" at bounding box center [734, 76] width 43 height 17
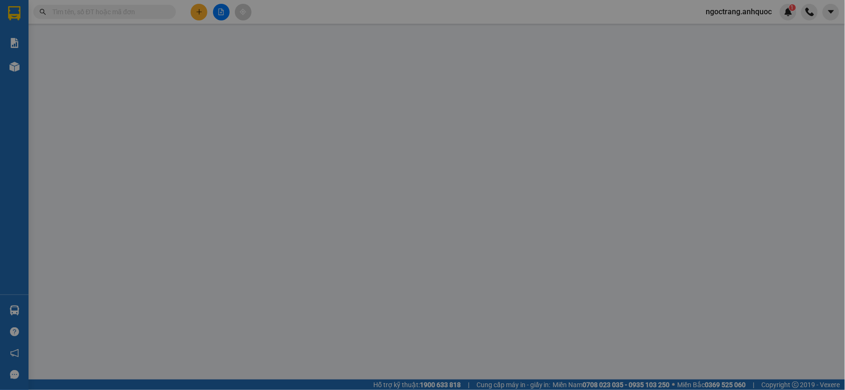
click at [728, 77] on table "STT Tên hàng SL ĐVT Loại hàng Ghi chú Tổng SL Tổng cước CR CC Thu hộ Mã GD Số Đ…" at bounding box center [422, 129] width 825 height 142
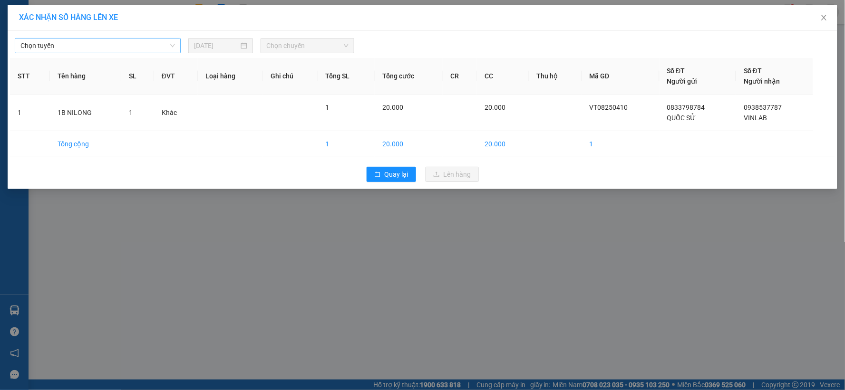
click at [94, 44] on span "Chọn tuyến" at bounding box center [97, 46] width 155 height 14
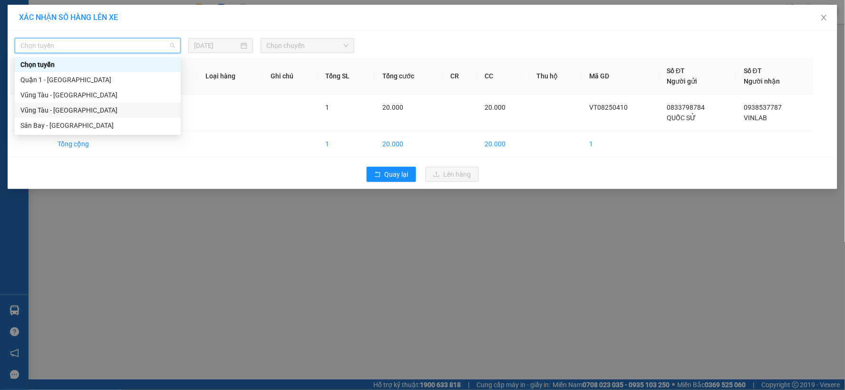
click at [57, 112] on div "Vũng Tàu - [GEOGRAPHIC_DATA]" at bounding box center [97, 110] width 155 height 10
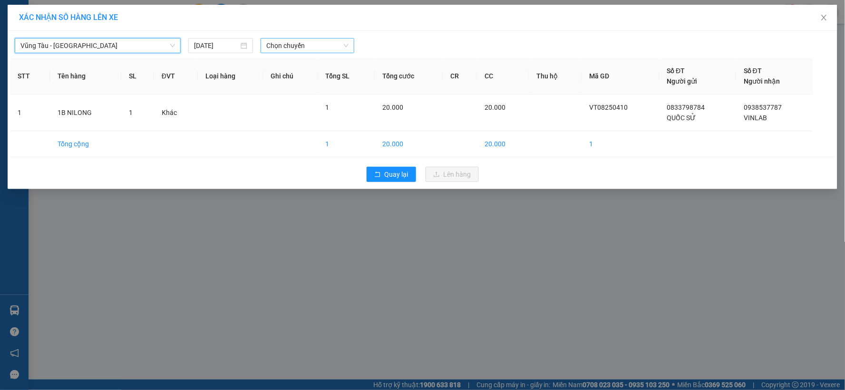
click at [307, 48] on span "Chọn chuyến" at bounding box center [307, 46] width 82 height 14
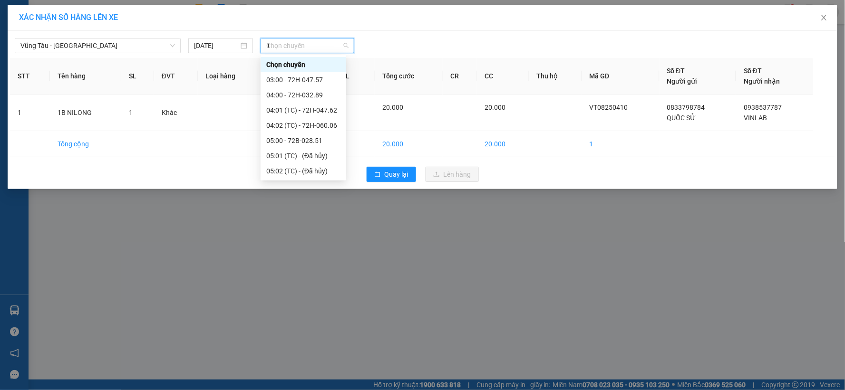
type input "13"
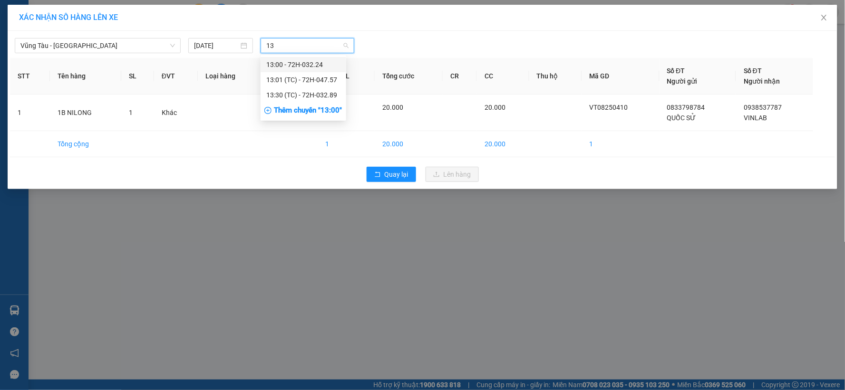
click at [299, 67] on div "13:00 - 72H-032.24" at bounding box center [303, 64] width 74 height 10
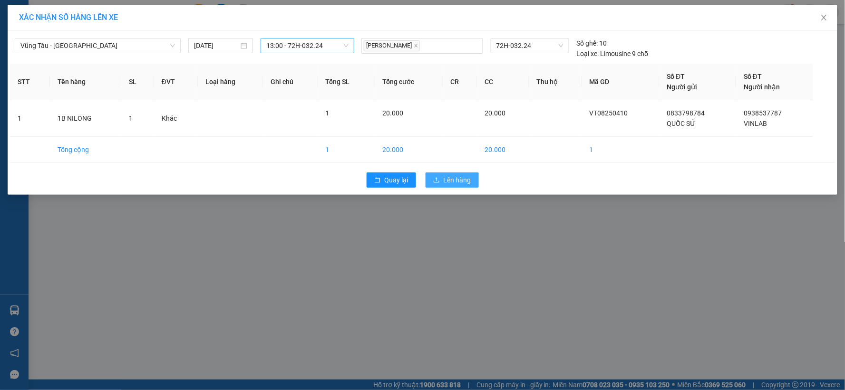
click at [453, 181] on span "Lên hàng" at bounding box center [458, 180] width 28 height 10
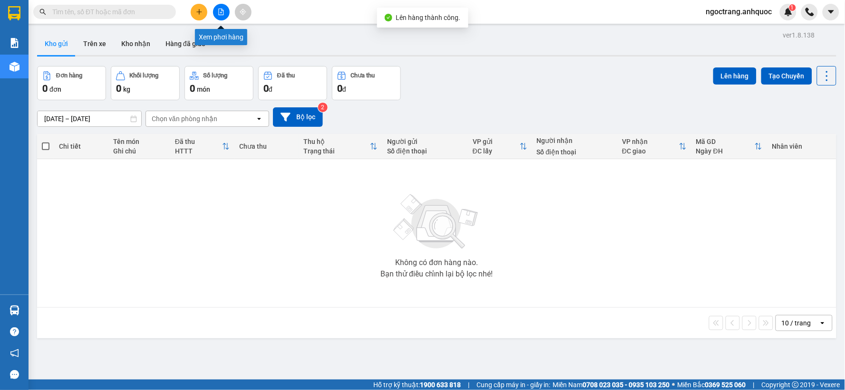
click at [223, 9] on icon "file-add" at bounding box center [221, 12] width 7 height 7
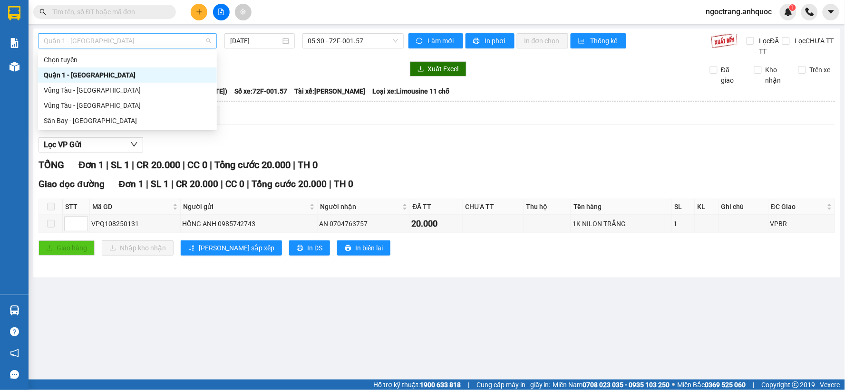
click at [101, 42] on span "Quận 1 - [GEOGRAPHIC_DATA]" at bounding box center [127, 41] width 167 height 14
click at [69, 106] on div "Vũng Tàu - [GEOGRAPHIC_DATA]" at bounding box center [127, 105] width 167 height 10
type input "[DATE]"
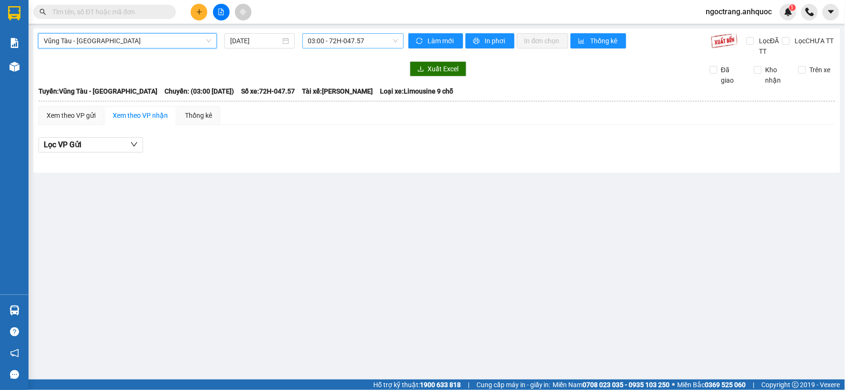
click at [335, 38] on span "03:00 - 72H-047.57" at bounding box center [353, 41] width 90 height 14
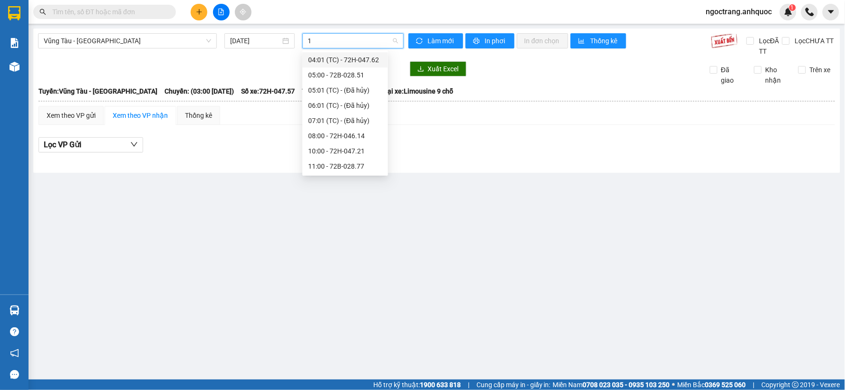
type input "13"
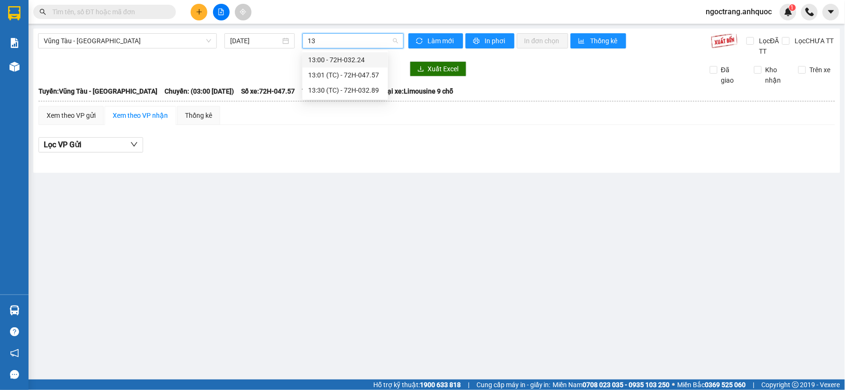
click at [346, 64] on div "13:00 - 72H-032.24" at bounding box center [345, 60] width 74 height 10
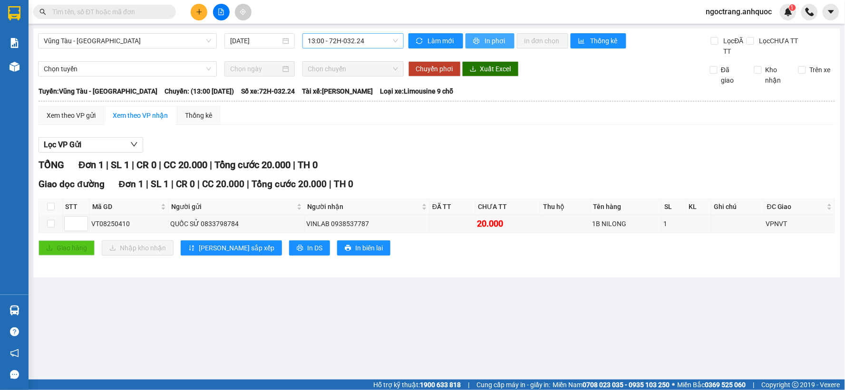
click at [486, 39] on span "In phơi" at bounding box center [496, 41] width 22 height 10
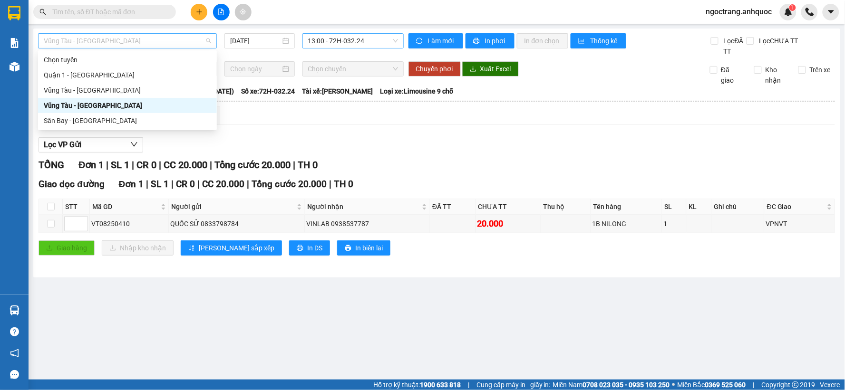
click at [132, 40] on span "Vũng Tàu - [GEOGRAPHIC_DATA]" at bounding box center [127, 41] width 167 height 14
click at [102, 92] on div "Vũng Tàu - [GEOGRAPHIC_DATA]" at bounding box center [127, 90] width 167 height 10
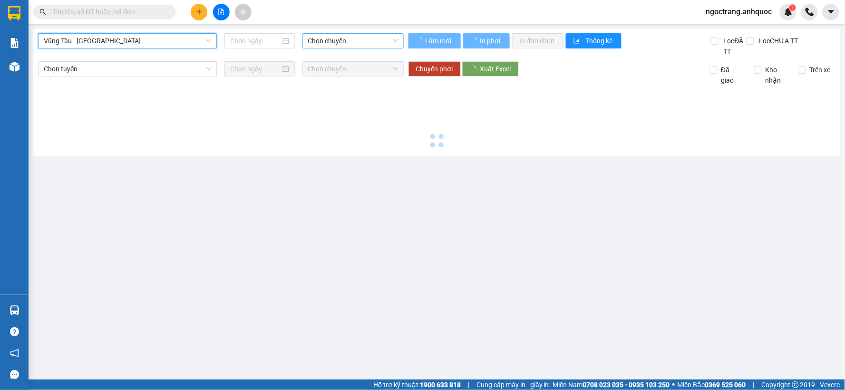
type input "[DATE]"
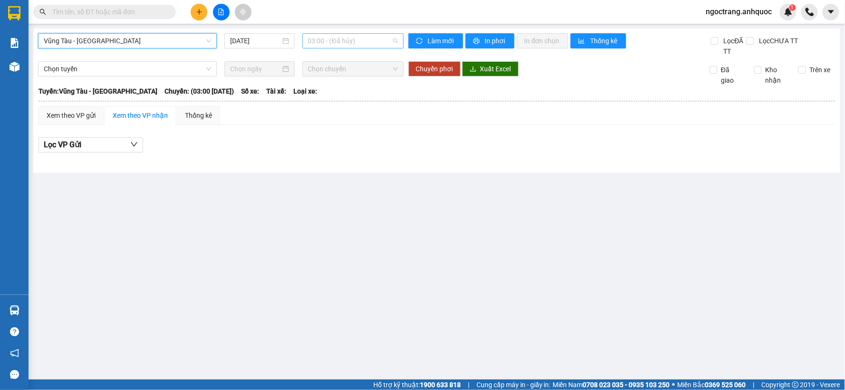
click at [378, 42] on span "03:00 - (Đã hủy)" at bounding box center [353, 41] width 90 height 14
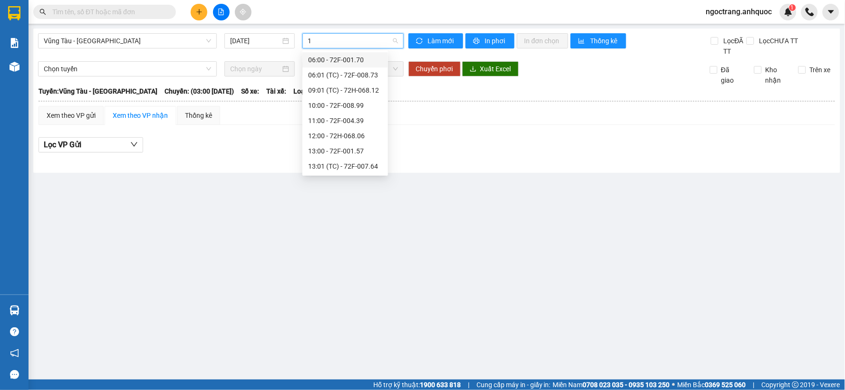
type input "13"
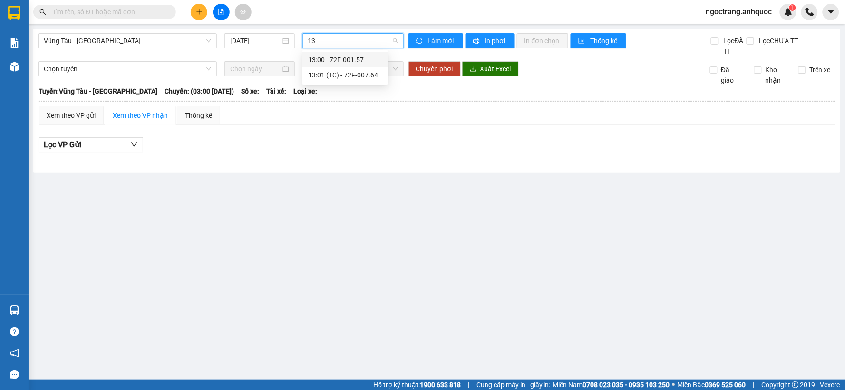
click at [358, 58] on div "13:00 - 72F-001.57" at bounding box center [345, 60] width 74 height 10
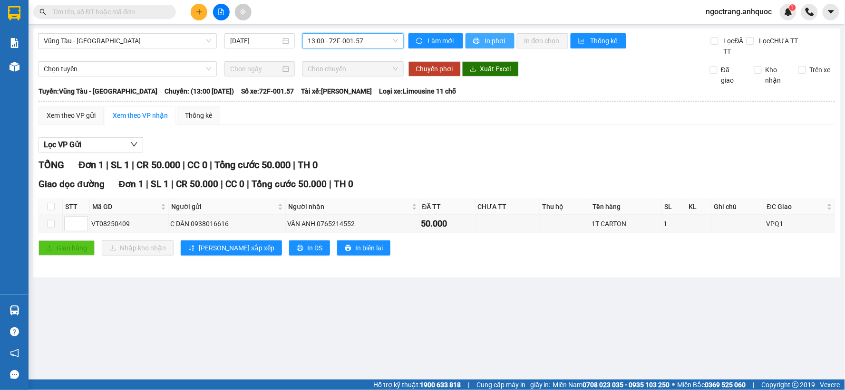
click at [498, 39] on span "In phơi" at bounding box center [496, 41] width 22 height 10
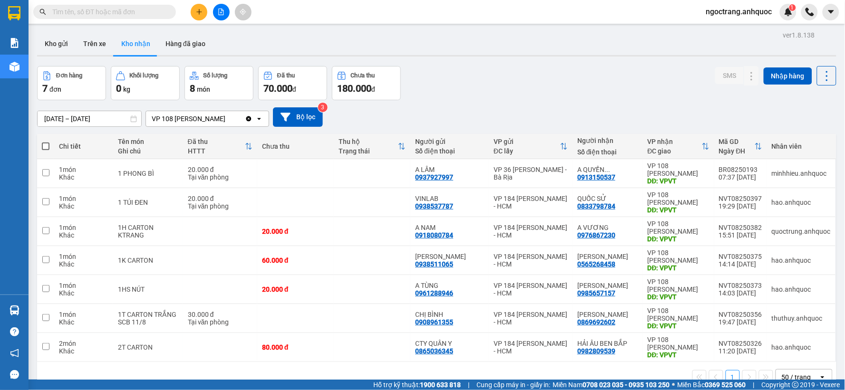
click at [131, 13] on input "text" at bounding box center [108, 12] width 112 height 10
paste input "0784549978"
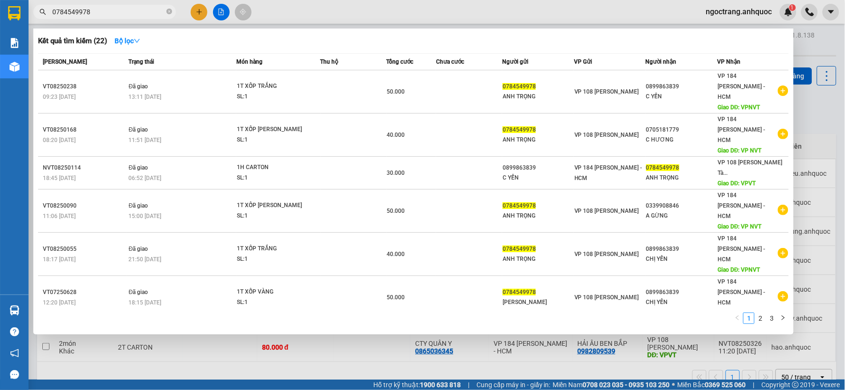
type input "0784549978"
